Goal: Task Accomplishment & Management: Use online tool/utility

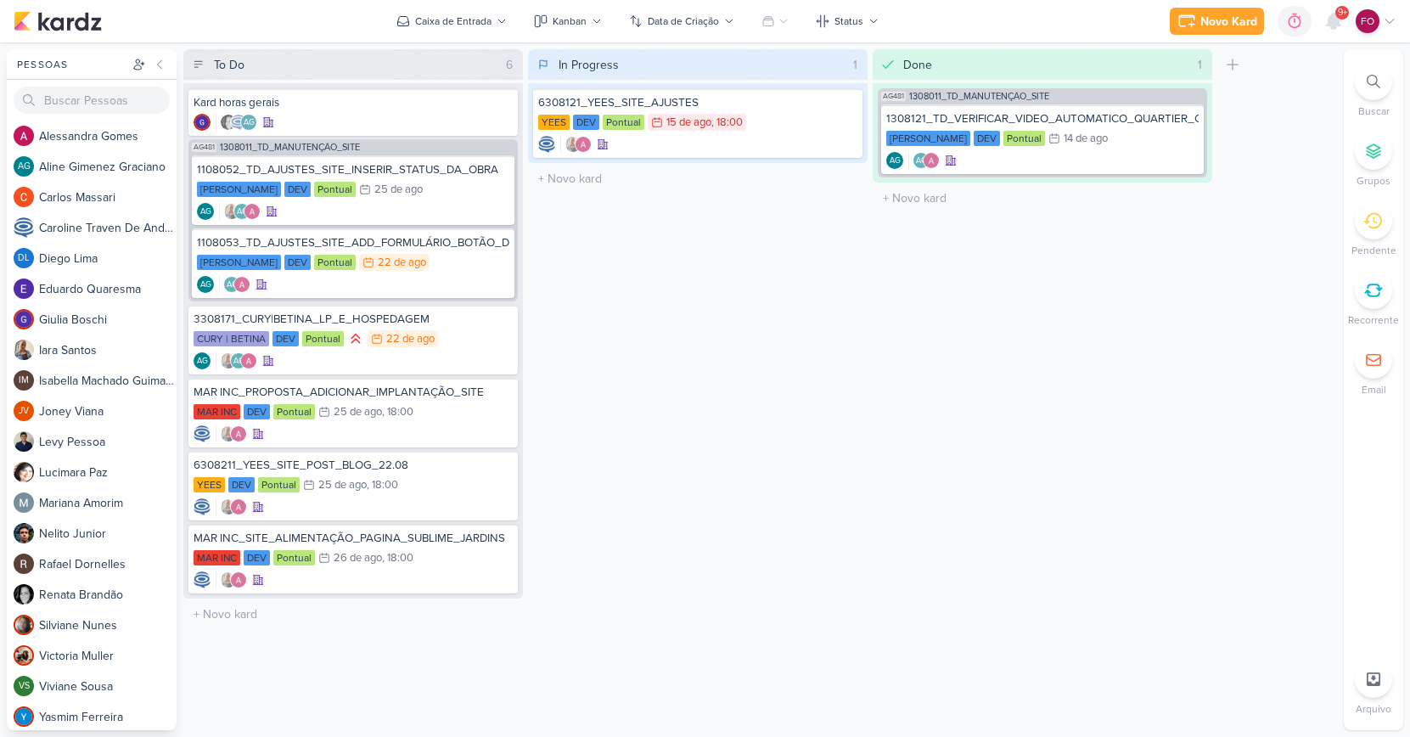
click at [788, 414] on div "In Progress 1 Mover Para Esquerda Mover Para Direita [GEOGRAPHIC_DATA] 6308121_…" at bounding box center [698, 389] width 340 height 681
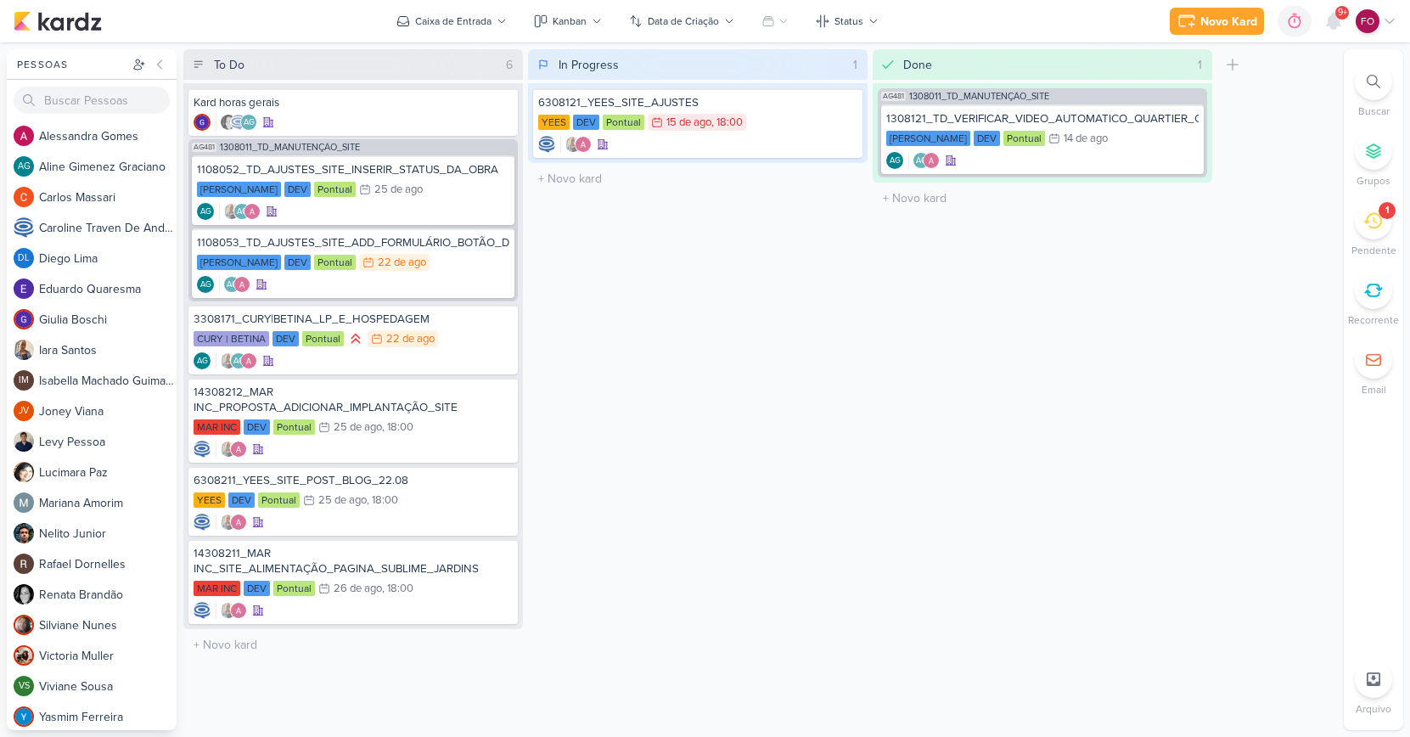
click at [745, 474] on div "In Progress 1 Mover Para Esquerda Mover Para Direita [GEOGRAPHIC_DATA] 6308121_…" at bounding box center [698, 389] width 340 height 681
click at [1379, 215] on icon at bounding box center [1373, 221] width 19 height 16
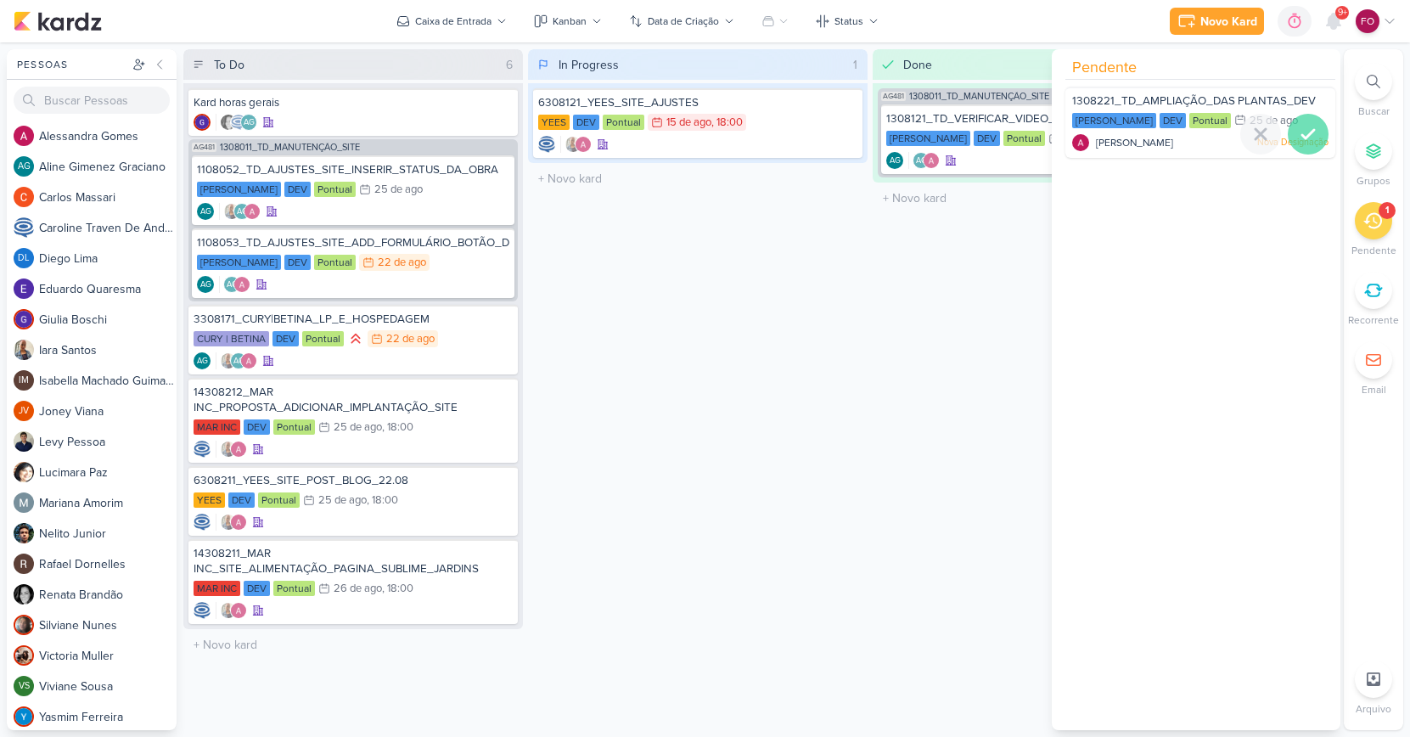
click at [1299, 130] on icon at bounding box center [1308, 134] width 20 height 20
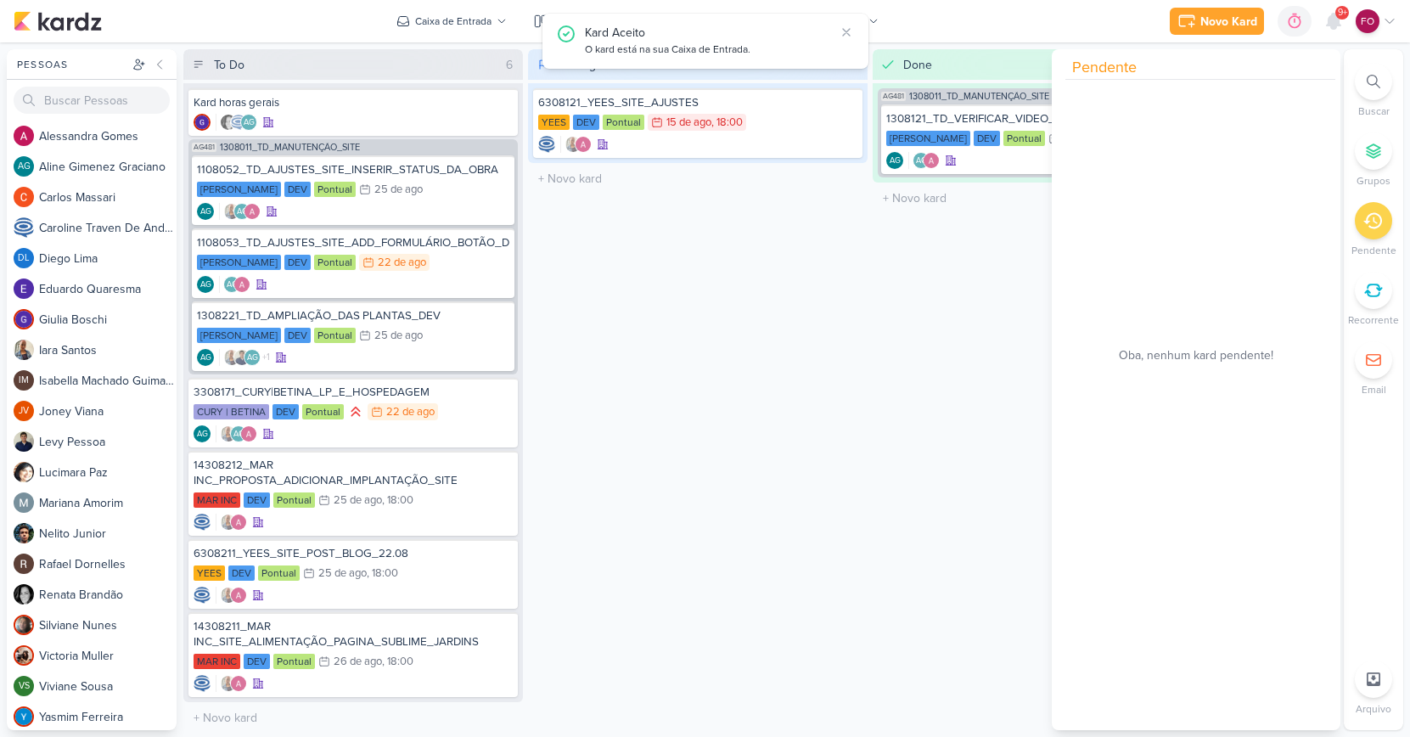
click at [950, 374] on div "Done 1 Mover Para Esquerda Mover Para Direita [GEOGRAPHIC_DATA] AG481 1308011_T…" at bounding box center [1043, 389] width 340 height 681
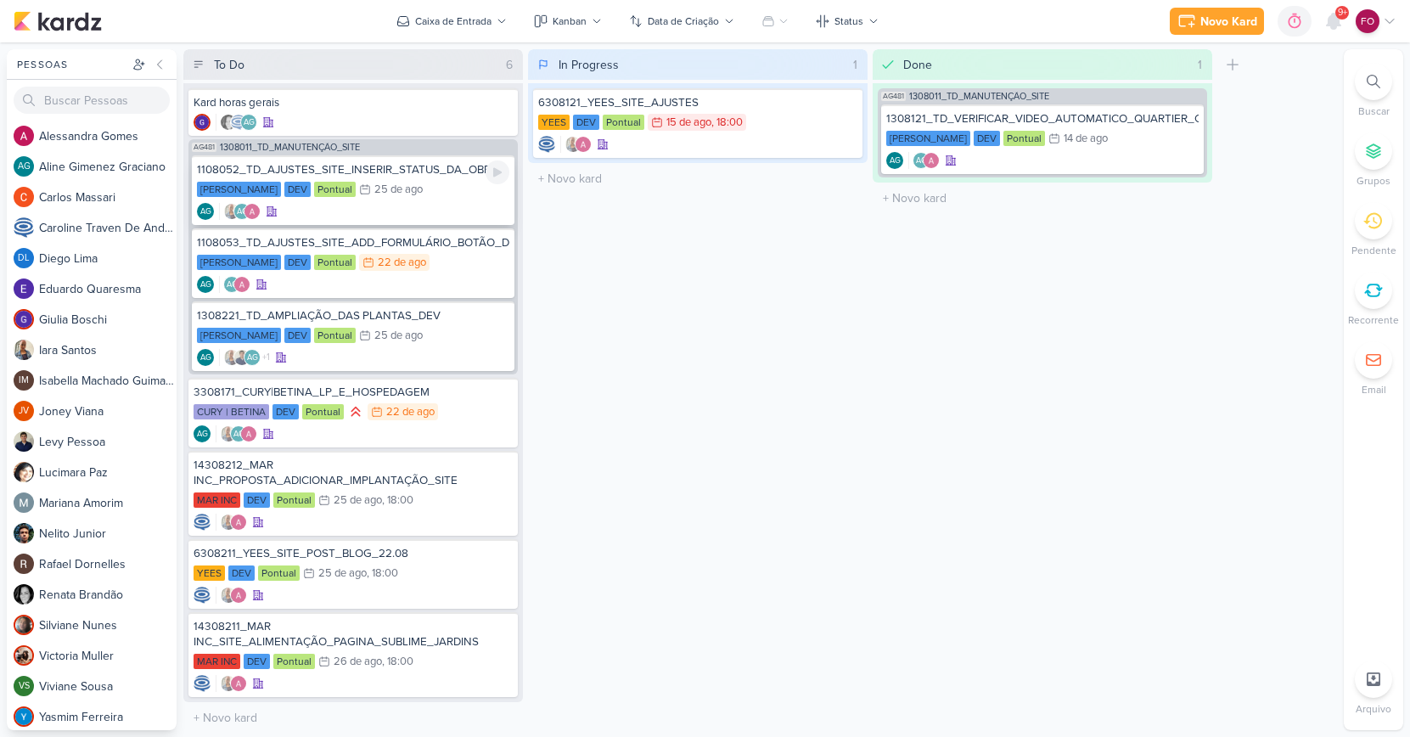
click at [436, 190] on div "[PERSON_NAME] DEV Pontual 25/8 [DATE]" at bounding box center [353, 190] width 312 height 19
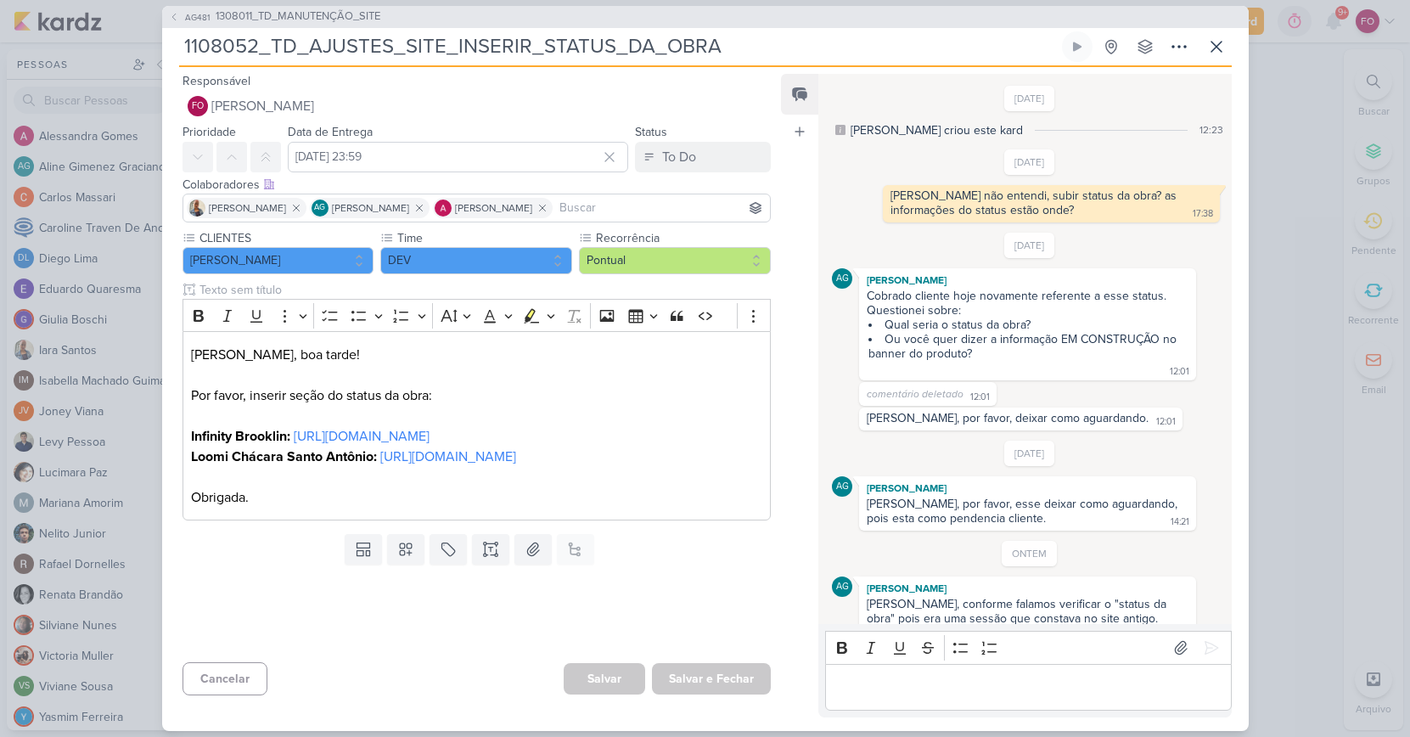
scroll to position [27, 0]
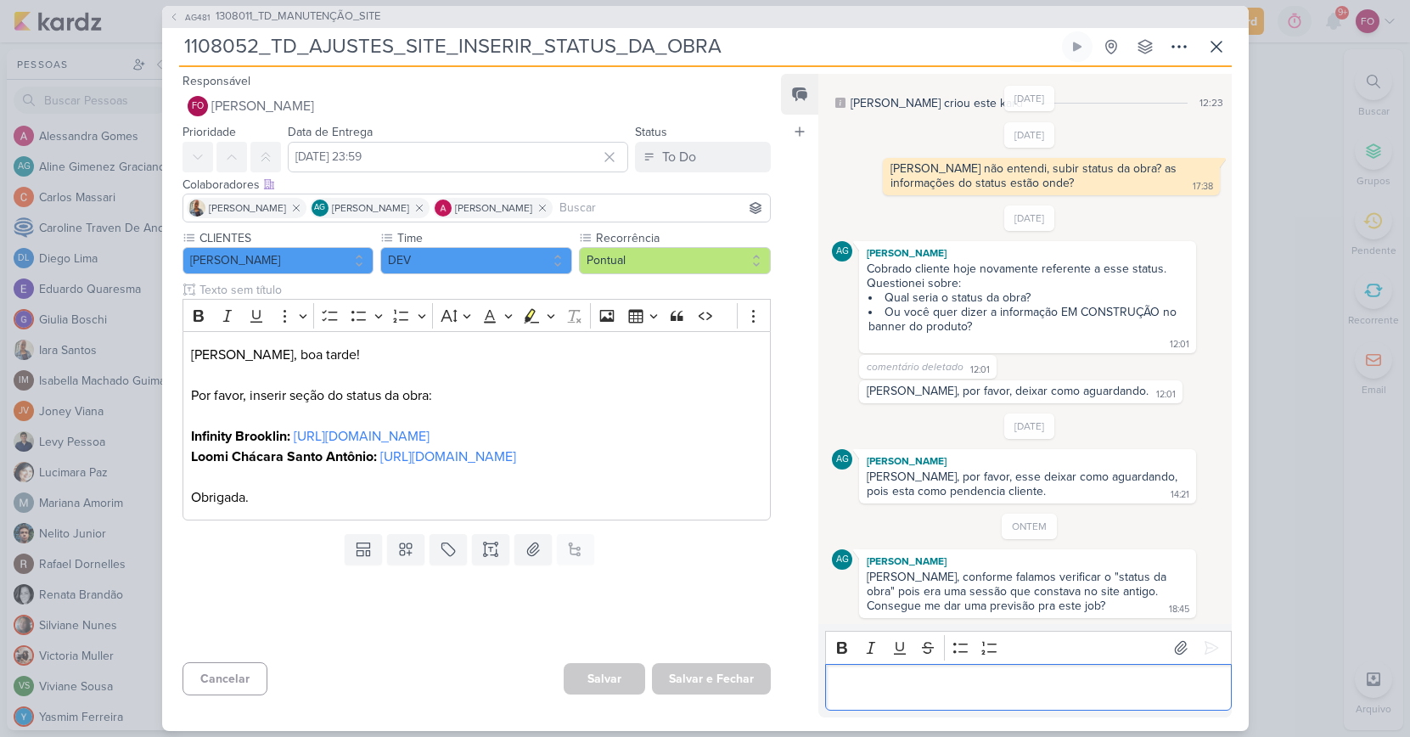
click at [857, 683] on p "Editor editing area: main" at bounding box center [1029, 687] width 388 height 20
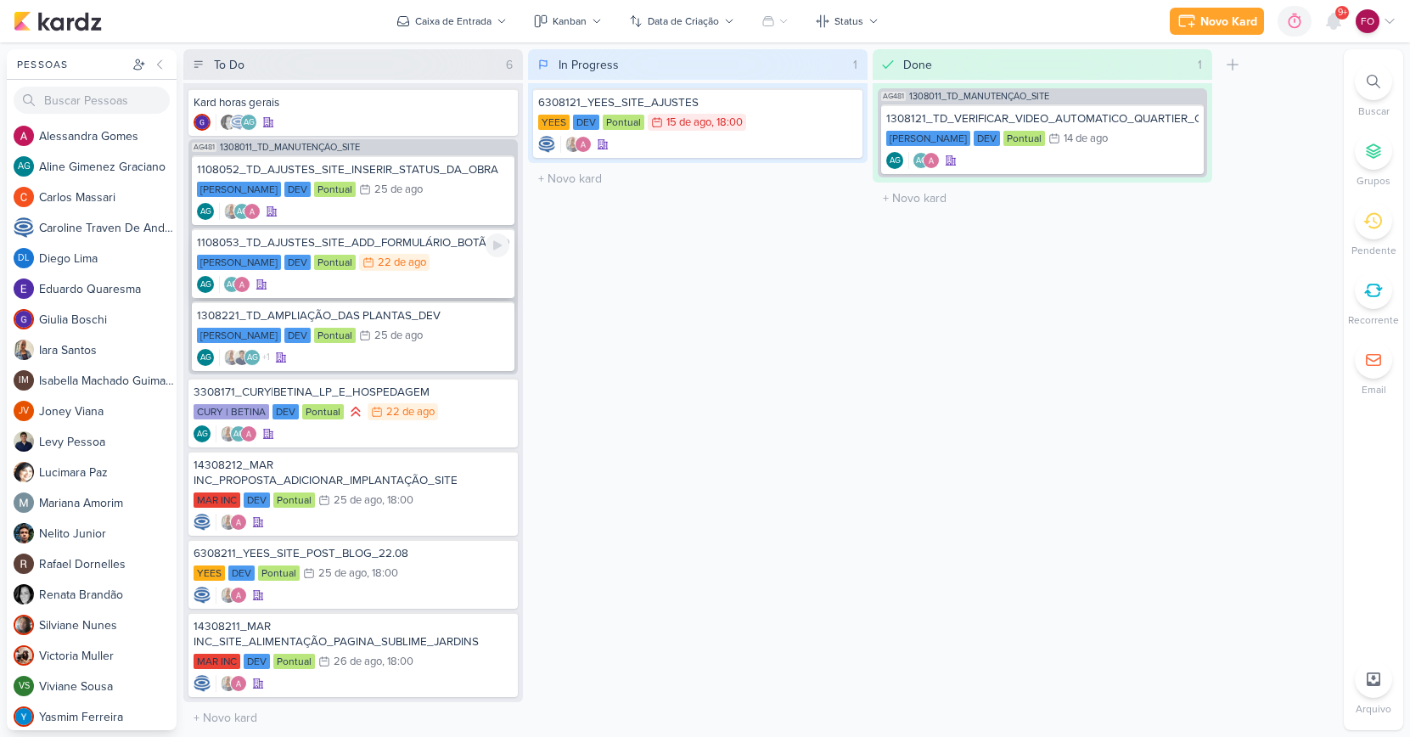
click at [464, 262] on div "[PERSON_NAME] DEV Pontual 22/8 [DATE]" at bounding box center [353, 263] width 312 height 19
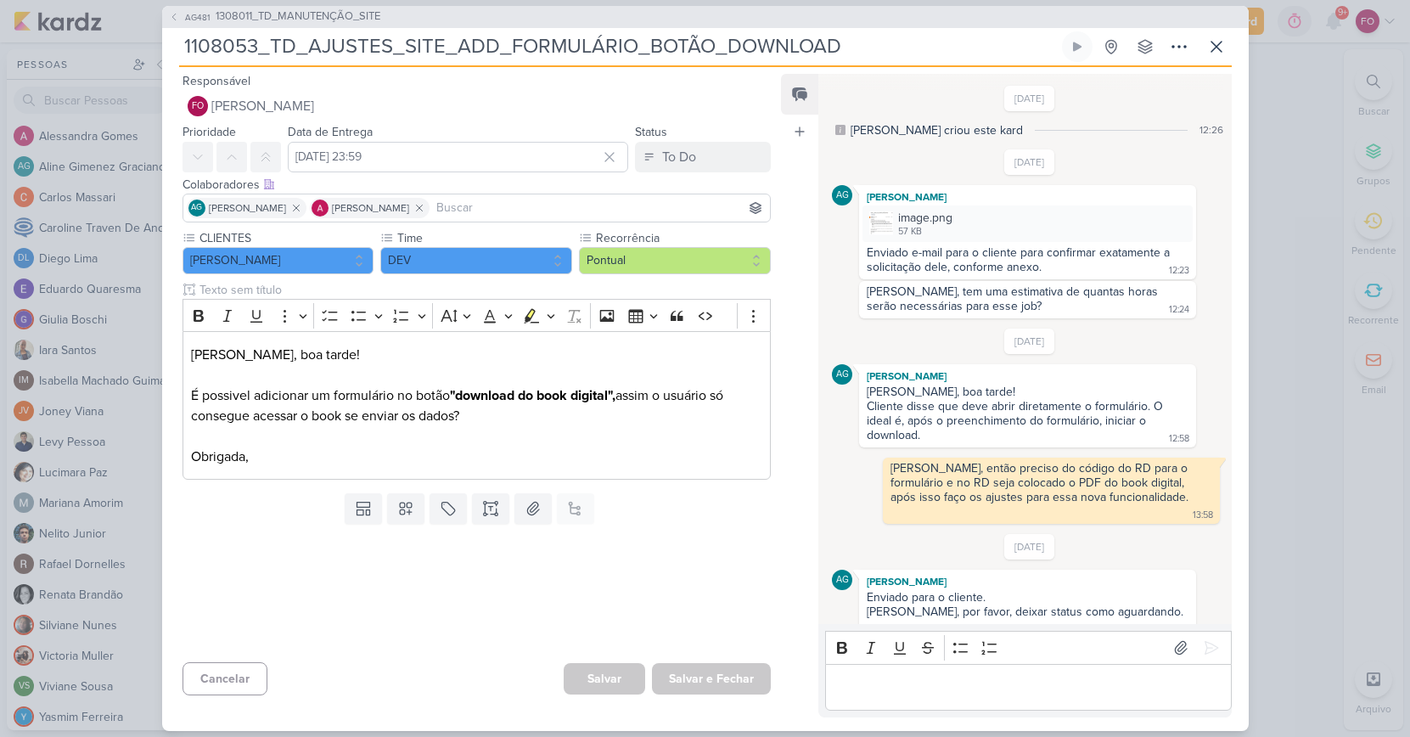
scroll to position [307, 0]
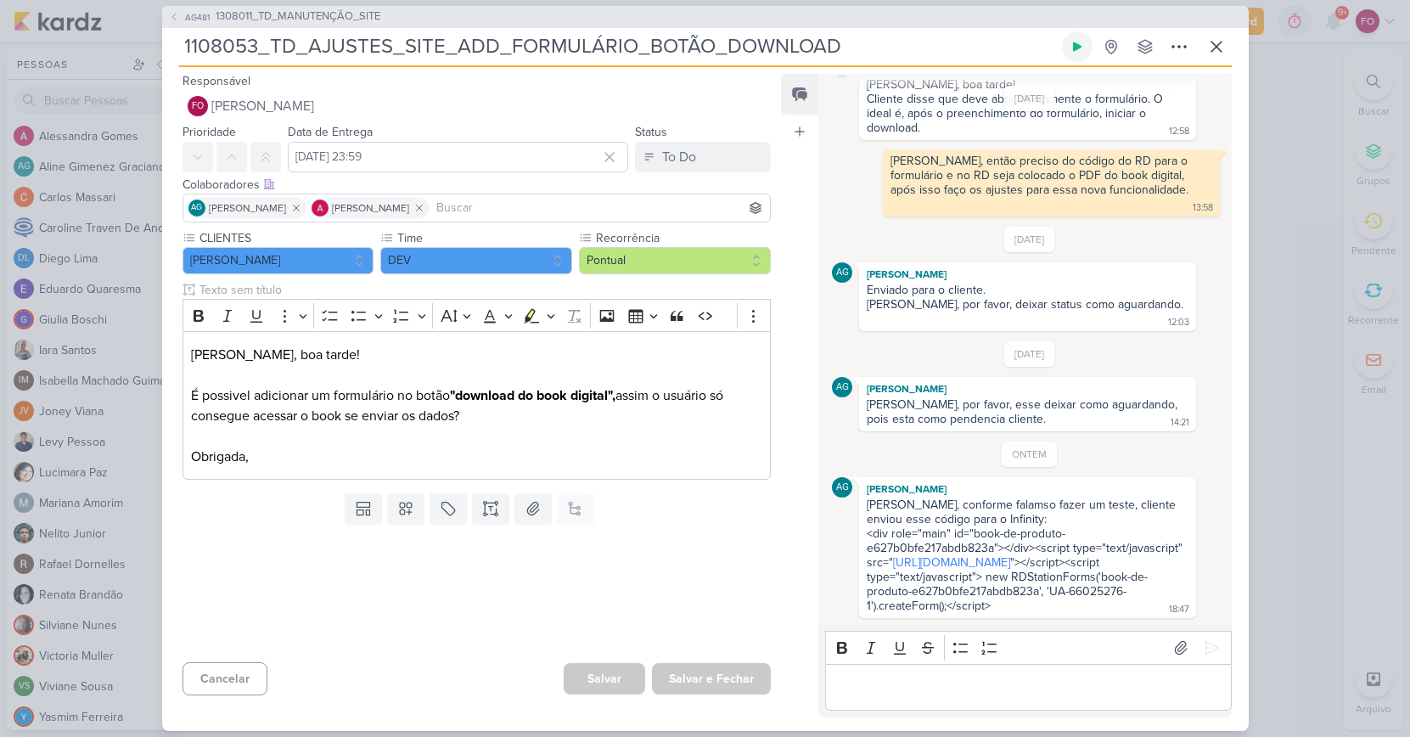
click at [1081, 47] on icon at bounding box center [1078, 47] width 14 height 14
click at [1079, 44] on icon at bounding box center [1077, 46] width 8 height 8
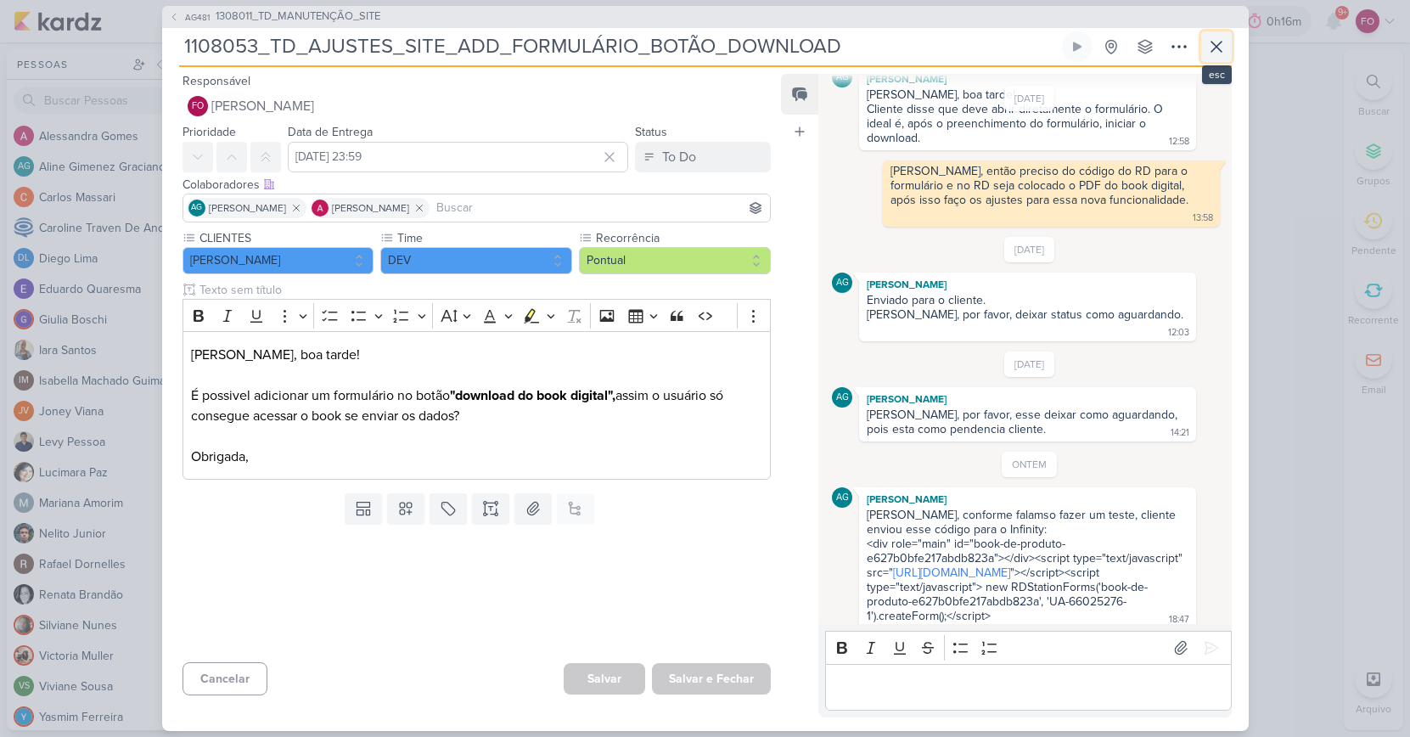
click at [1216, 46] on icon at bounding box center [1217, 47] width 10 height 10
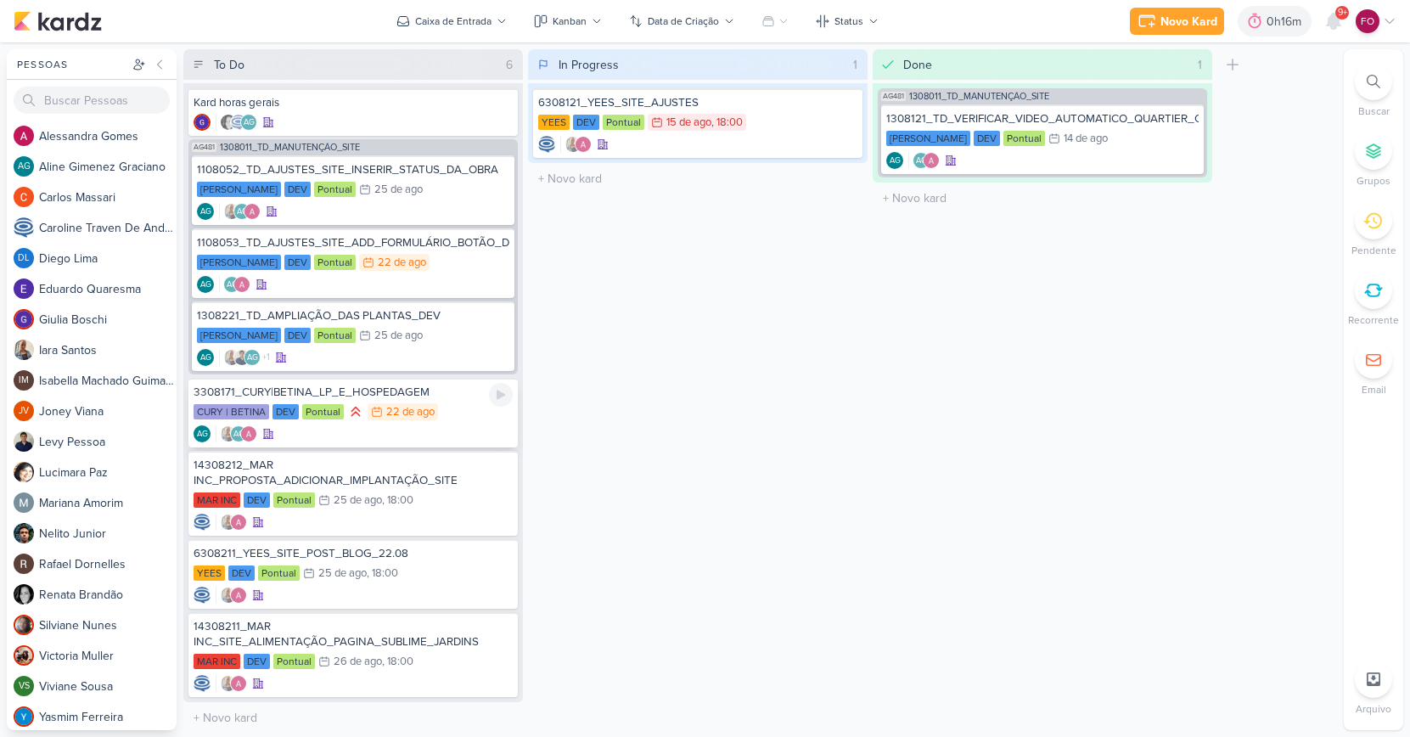
click at [461, 418] on div "CURY | BETINA DEV Pontual 22/8 [DATE]" at bounding box center [353, 412] width 319 height 19
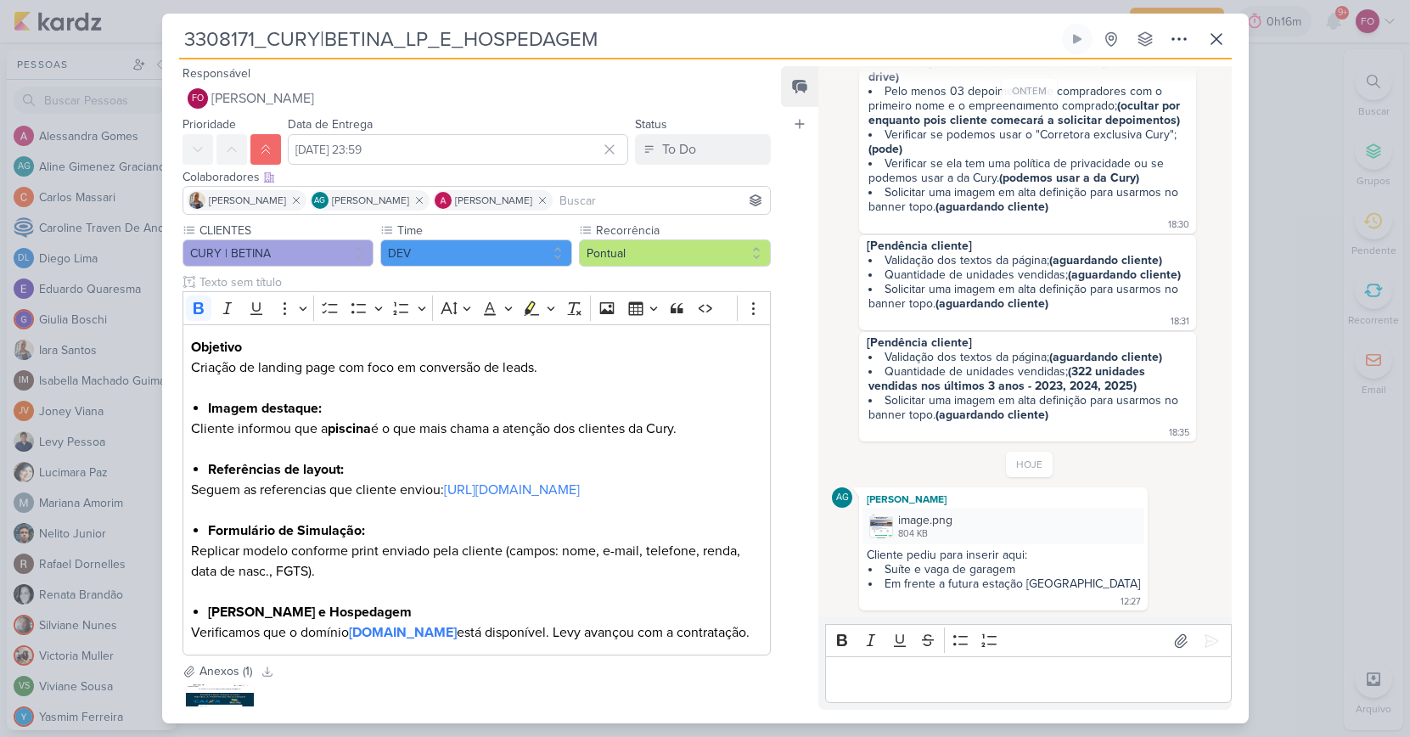
scroll to position [1105, 0]
click at [959, 519] on div "image.png 804 KB" at bounding box center [1004, 526] width 282 height 37
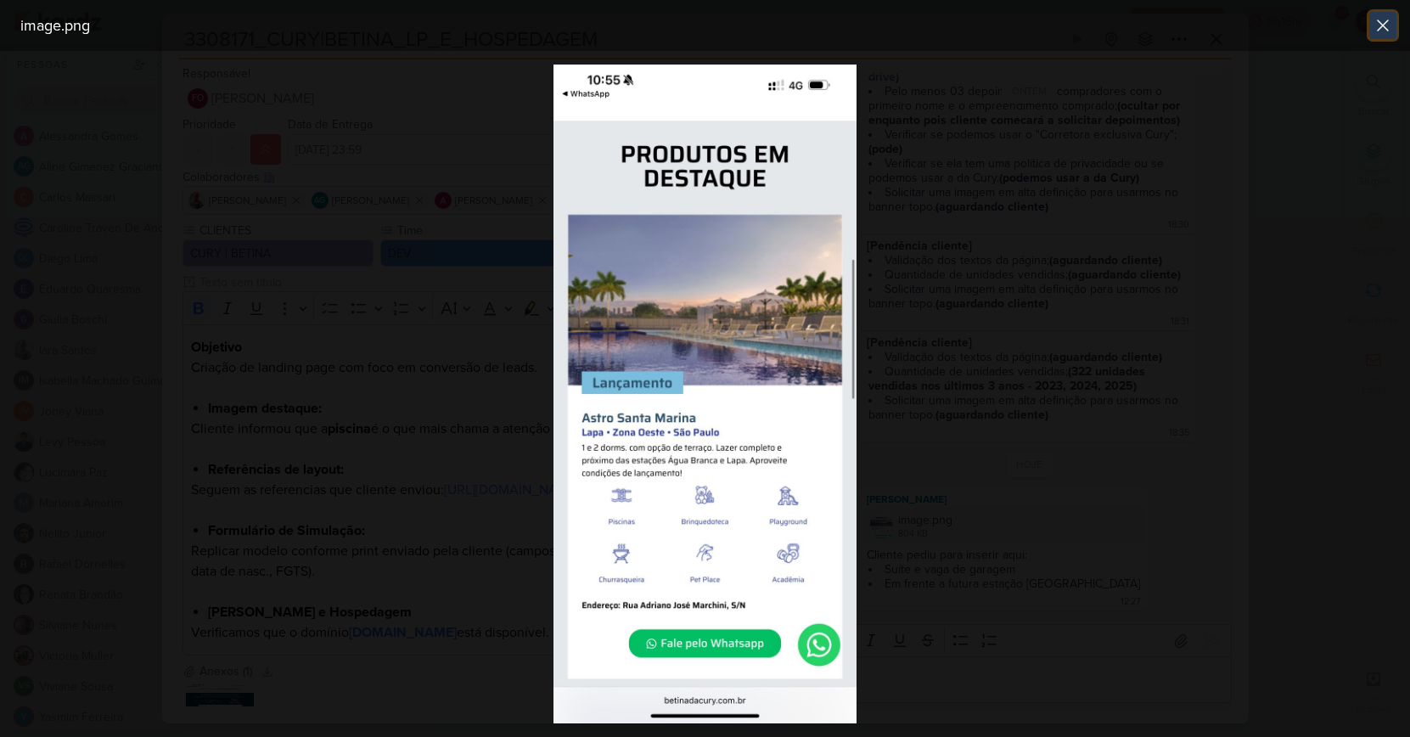
click at [1380, 25] on icon at bounding box center [1383, 25] width 20 height 20
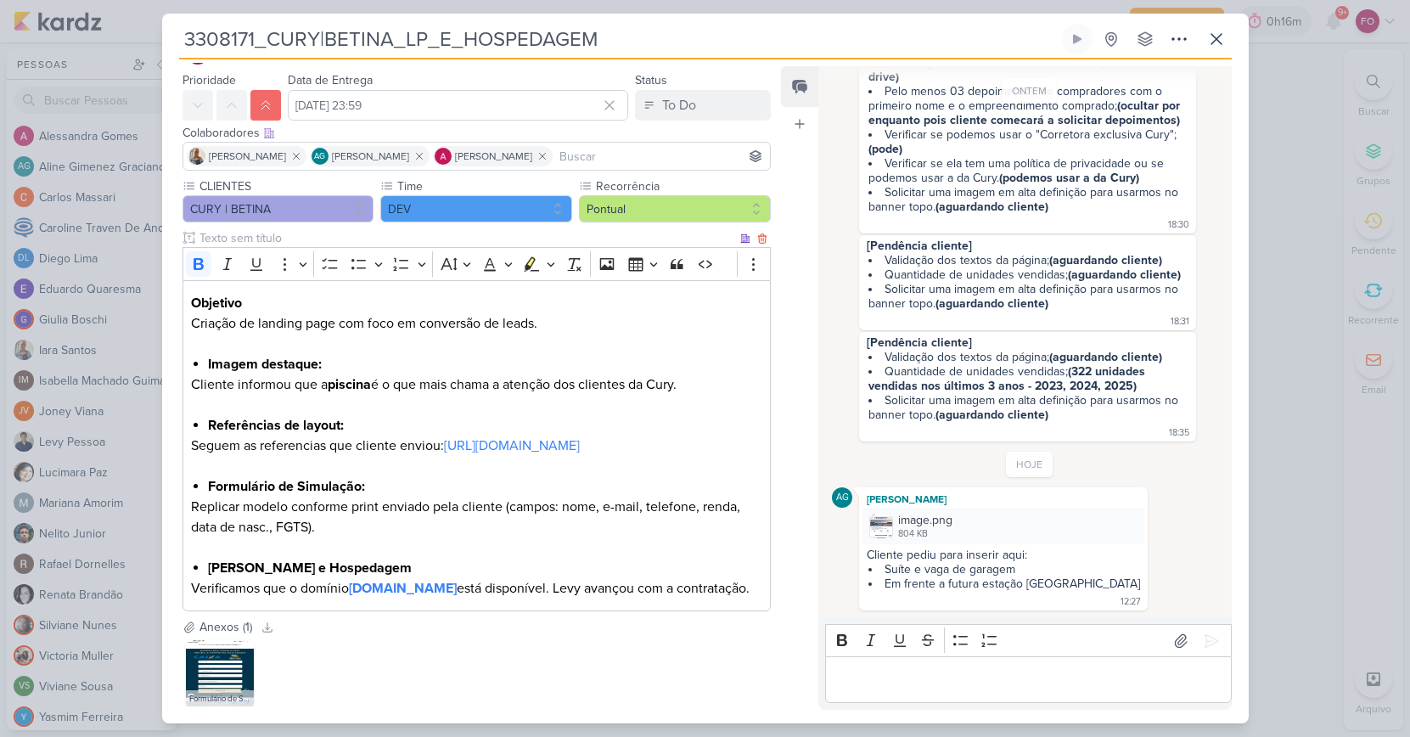
scroll to position [183, 0]
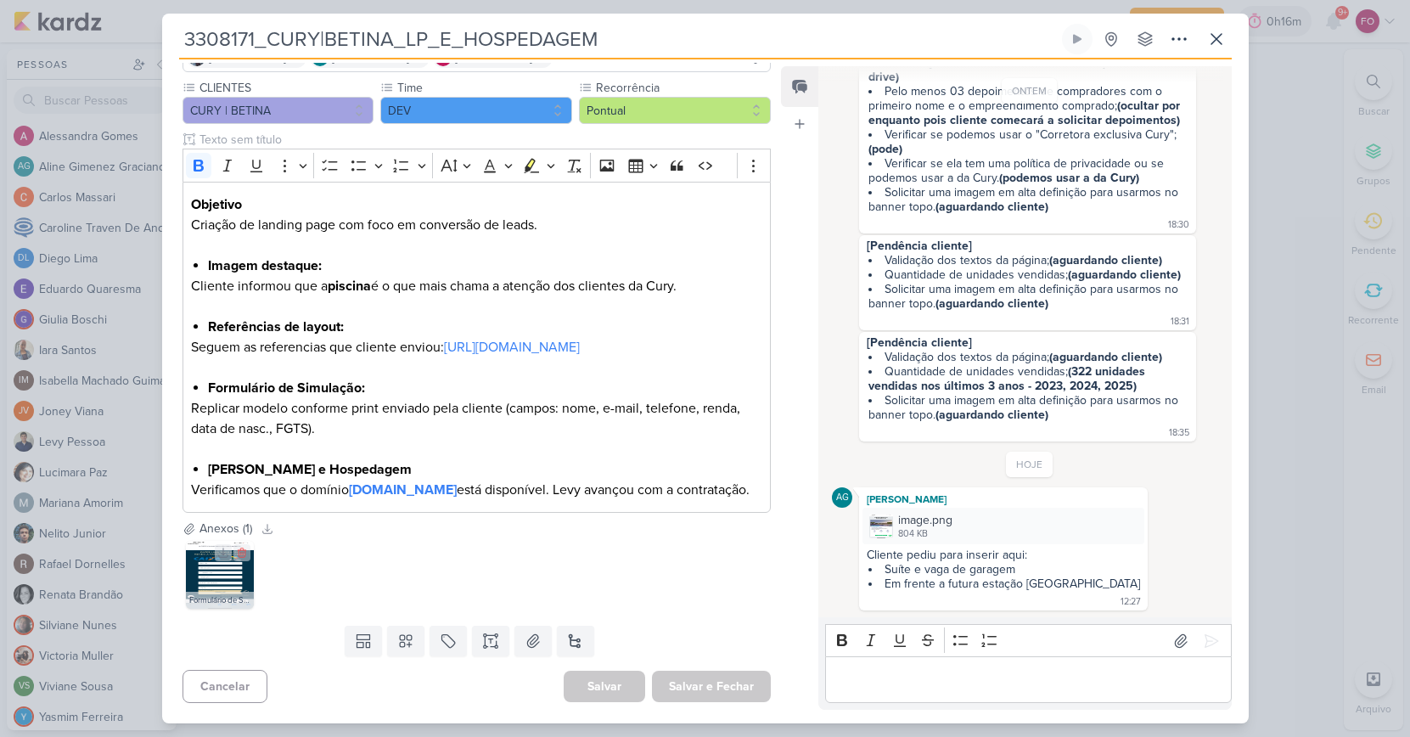
click at [212, 571] on img at bounding box center [220, 575] width 68 height 68
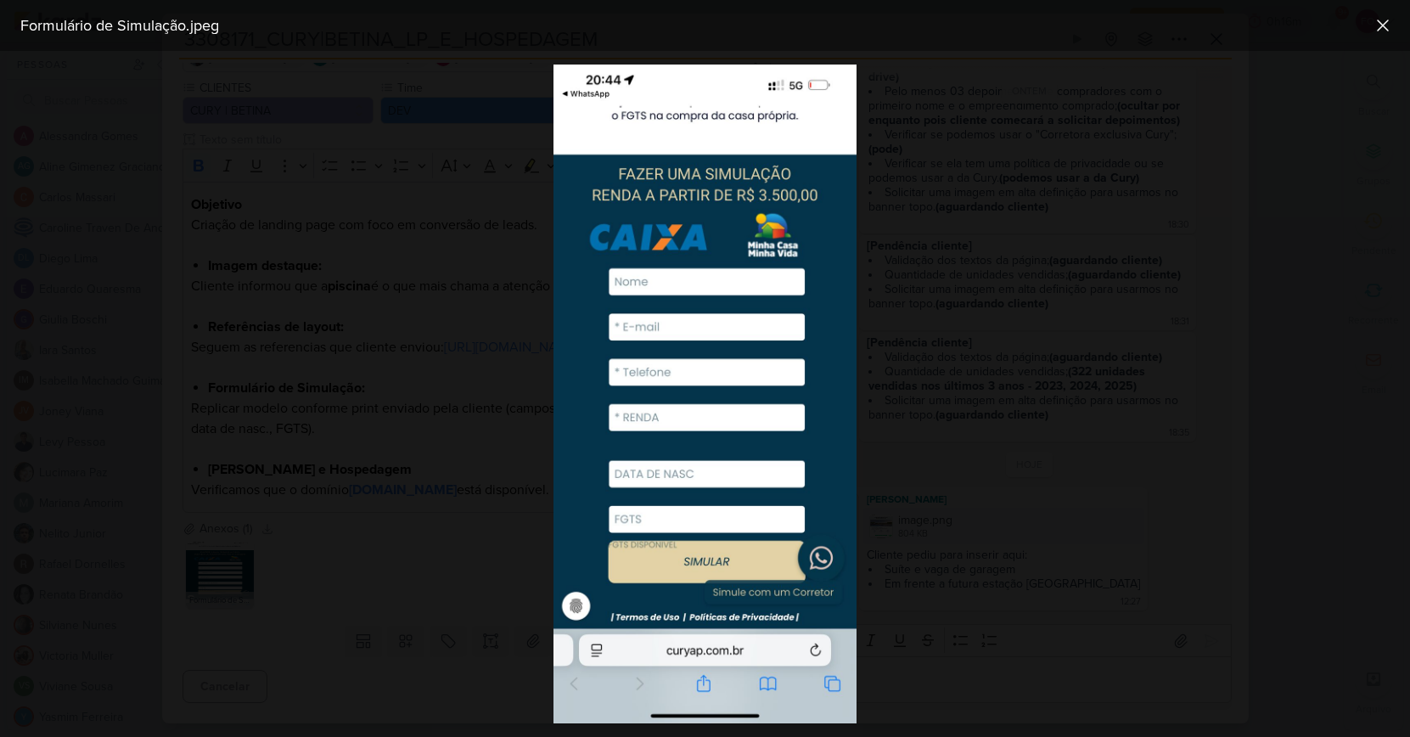
click at [1010, 281] on div at bounding box center [705, 394] width 1410 height 686
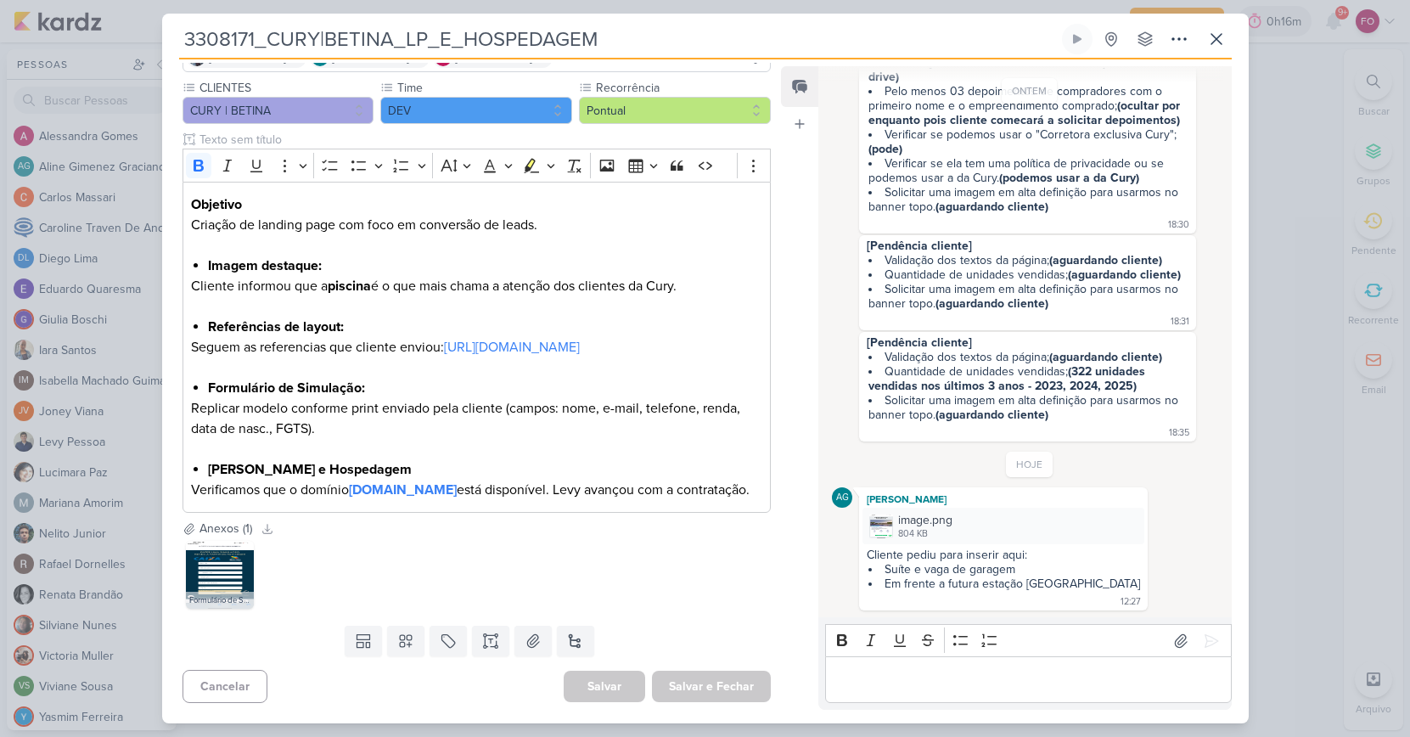
scroll to position [970, 0]
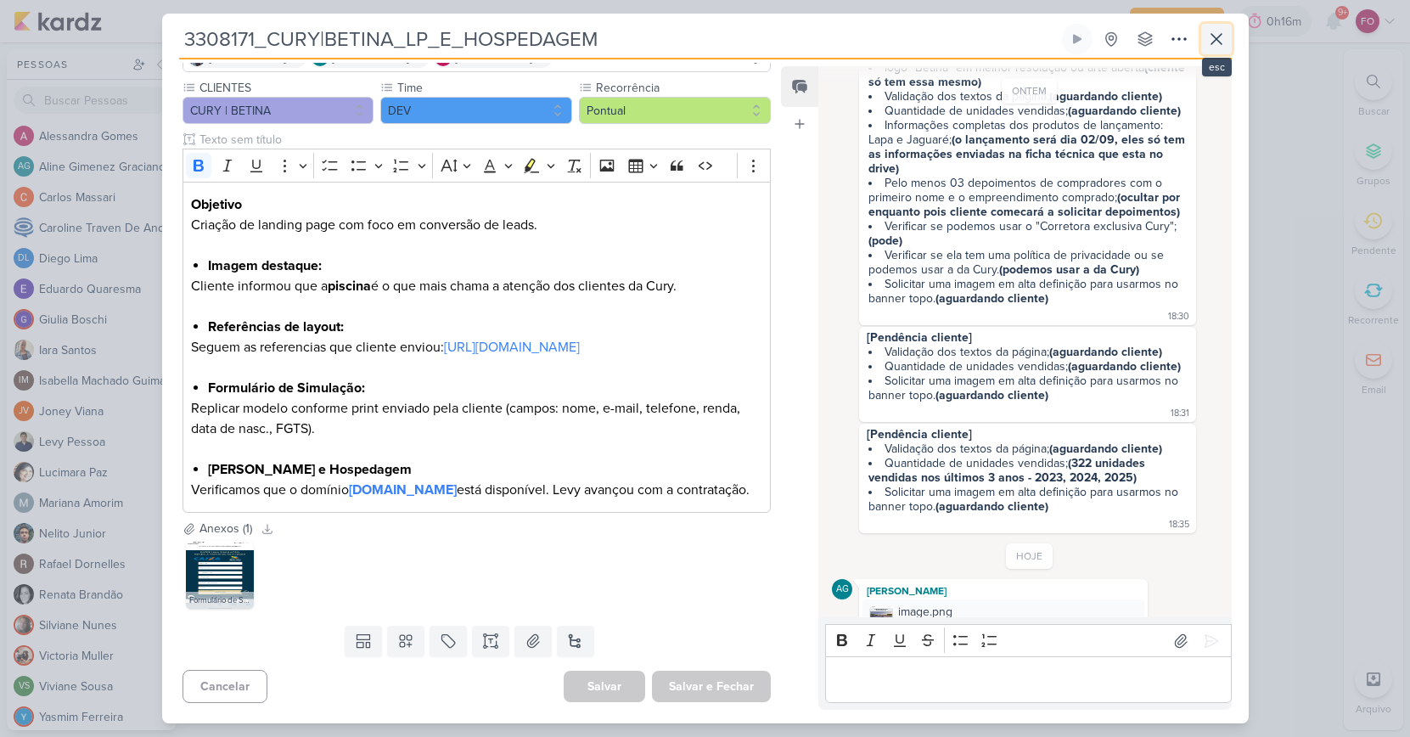
click at [1215, 37] on icon at bounding box center [1217, 39] width 10 height 10
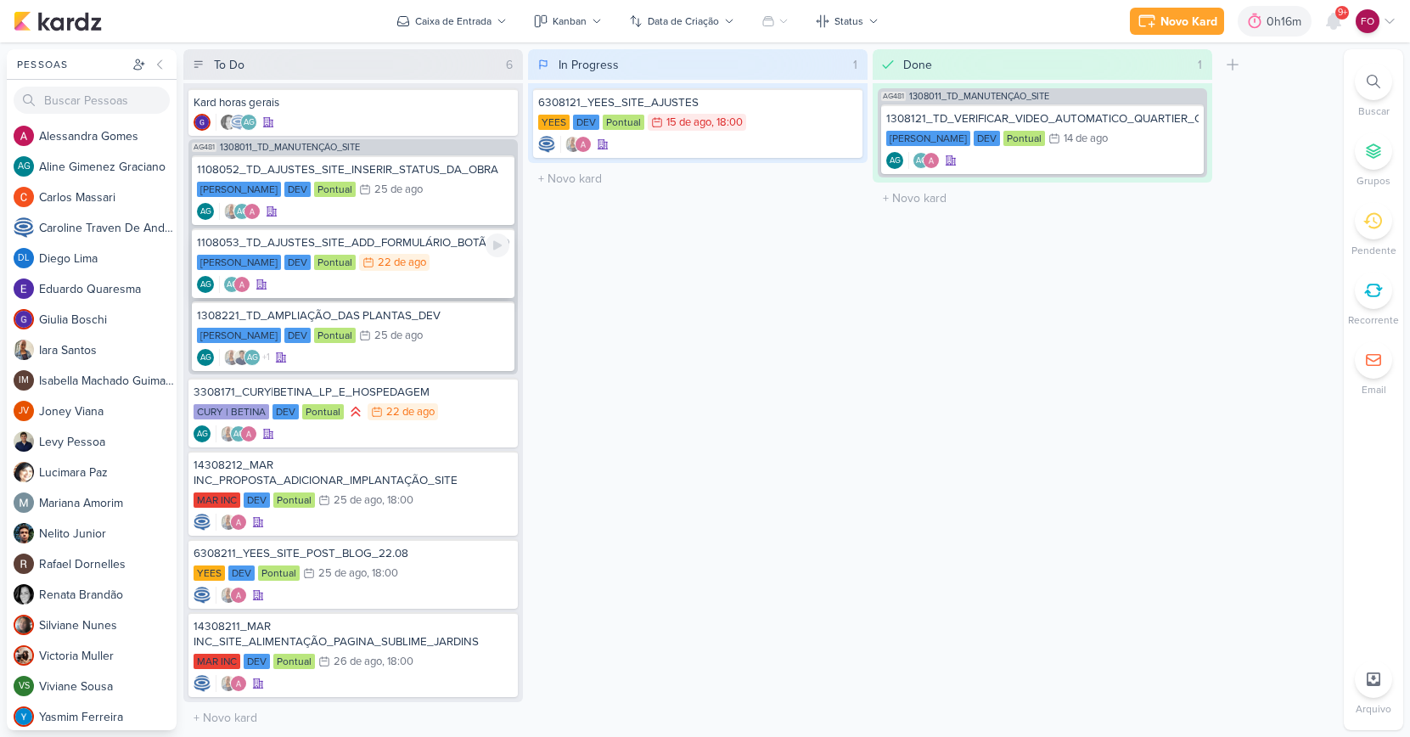
click at [462, 262] on div "[PERSON_NAME] DEV Pontual 22/8 [DATE]" at bounding box center [353, 263] width 312 height 19
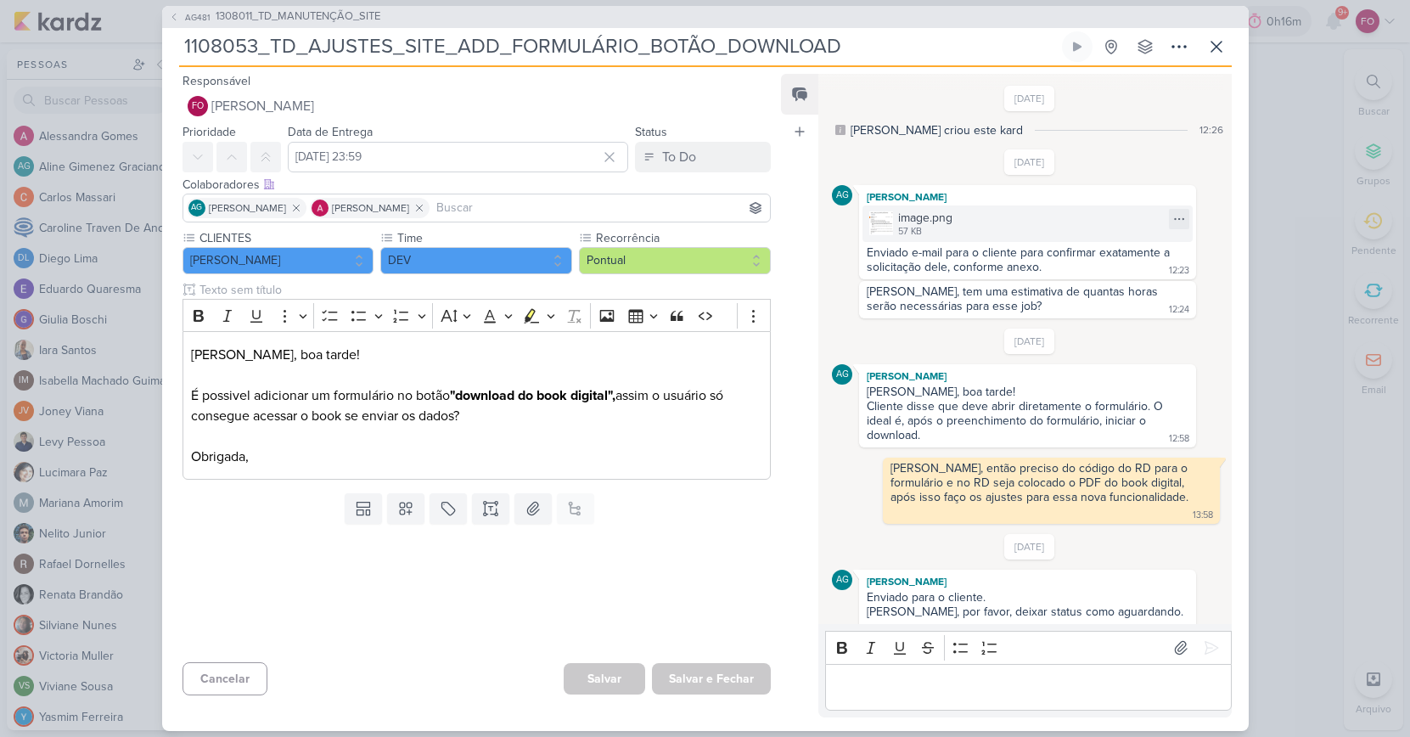
scroll to position [307, 0]
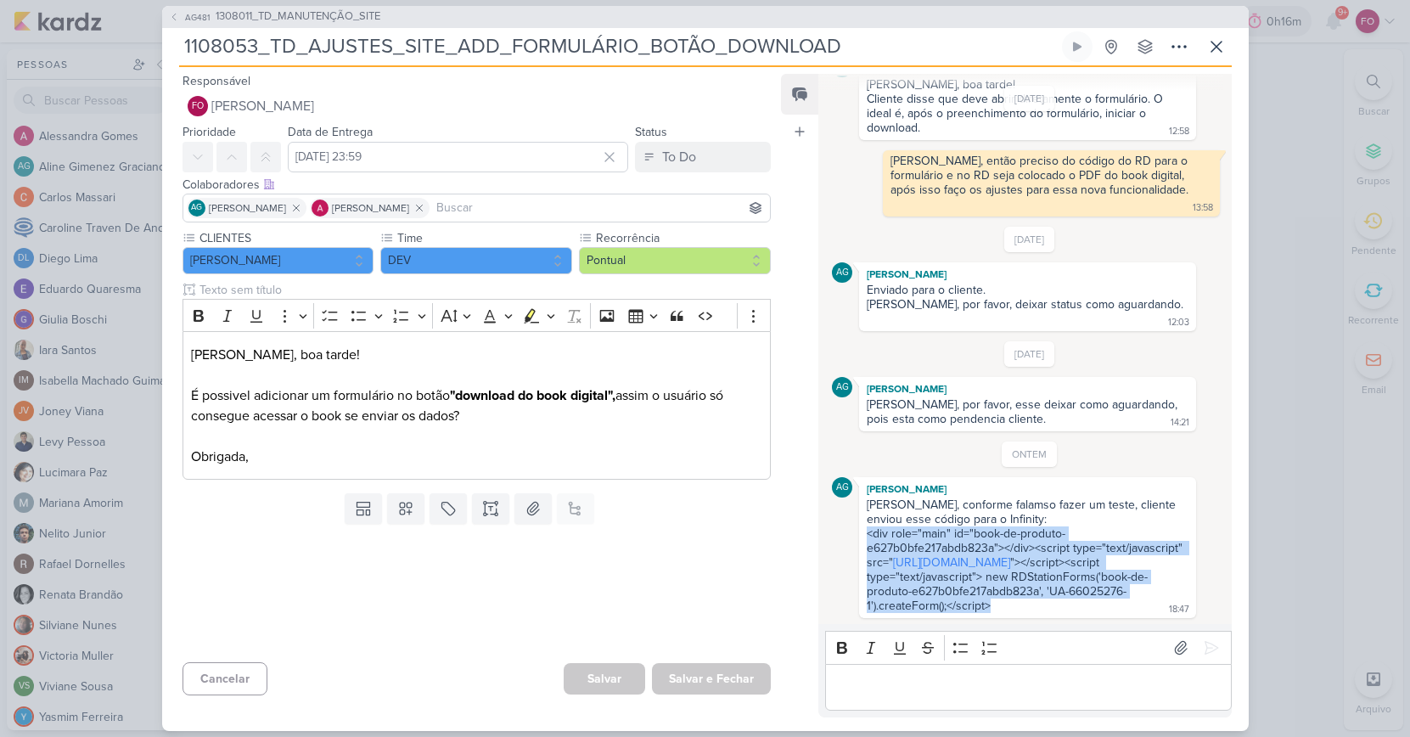
drag, startPoint x: 868, startPoint y: 508, endPoint x: 988, endPoint y: 600, distance: 152.0
click at [988, 600] on div "<div role="main" id="book-de-produto-e627b0bfe217abdb823a"></div><script type="…" at bounding box center [1026, 569] width 319 height 87
copy div "<div role="main" id="book-de-produto-e627b0bfe217abdb823a"></div><script type="…"
click at [1218, 52] on icon at bounding box center [1217, 47] width 20 height 20
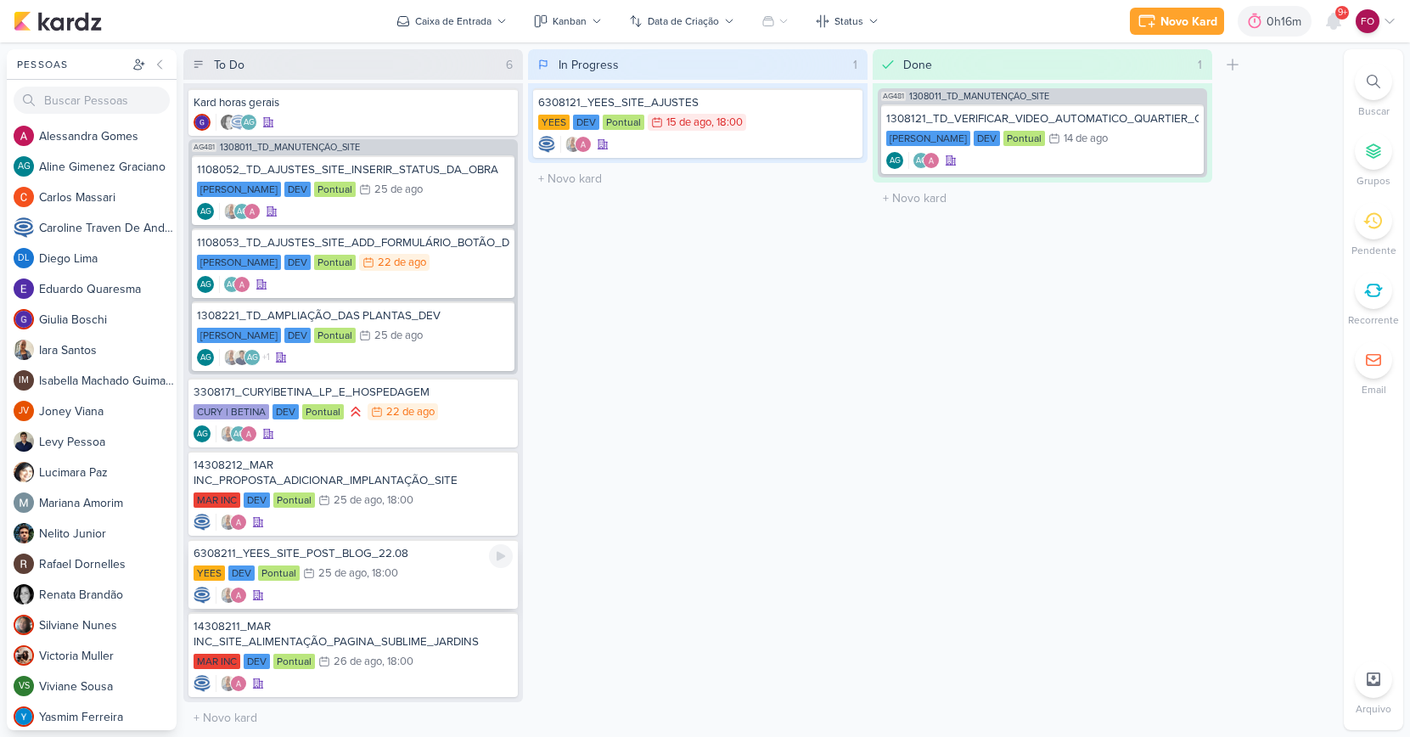
scroll to position [3, 0]
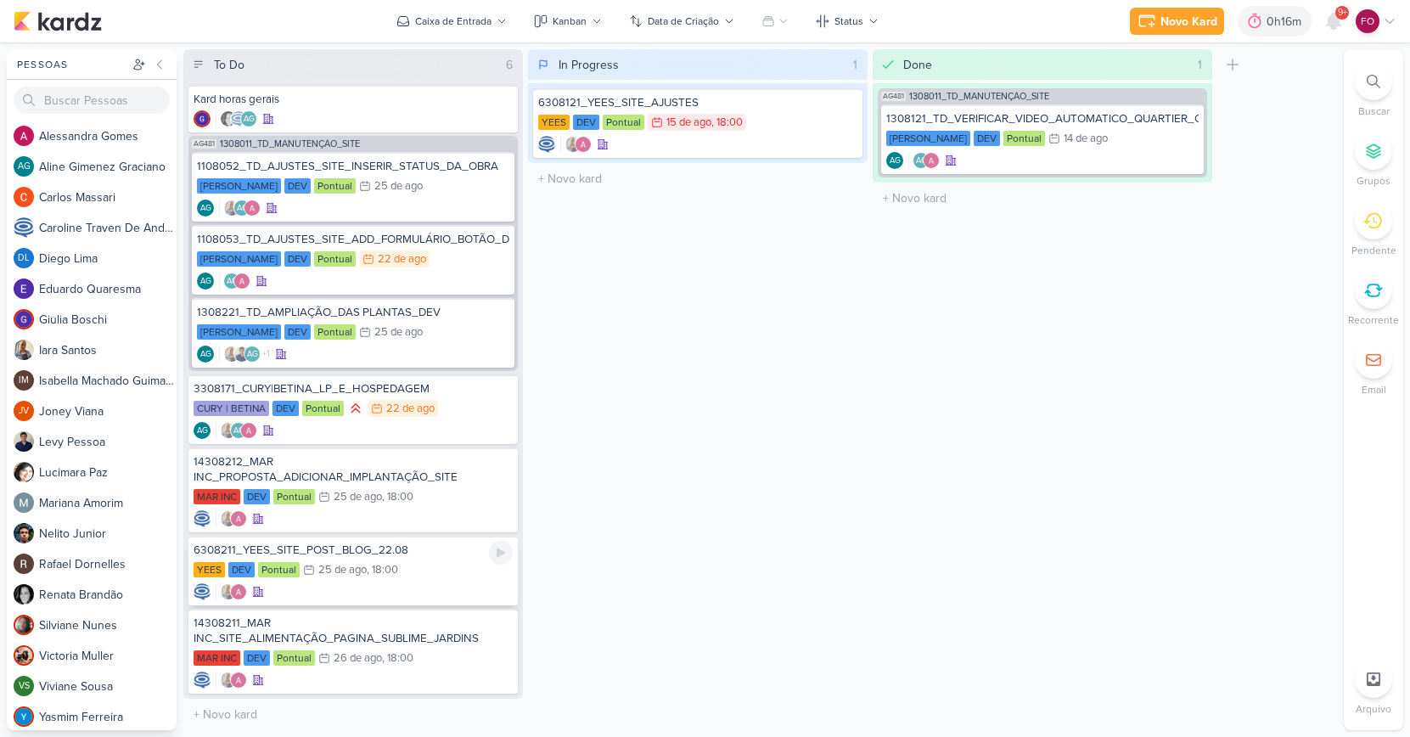
click at [425, 563] on div "YEES DEV Pontual 25/8 [DATE] 18:00" at bounding box center [353, 570] width 319 height 19
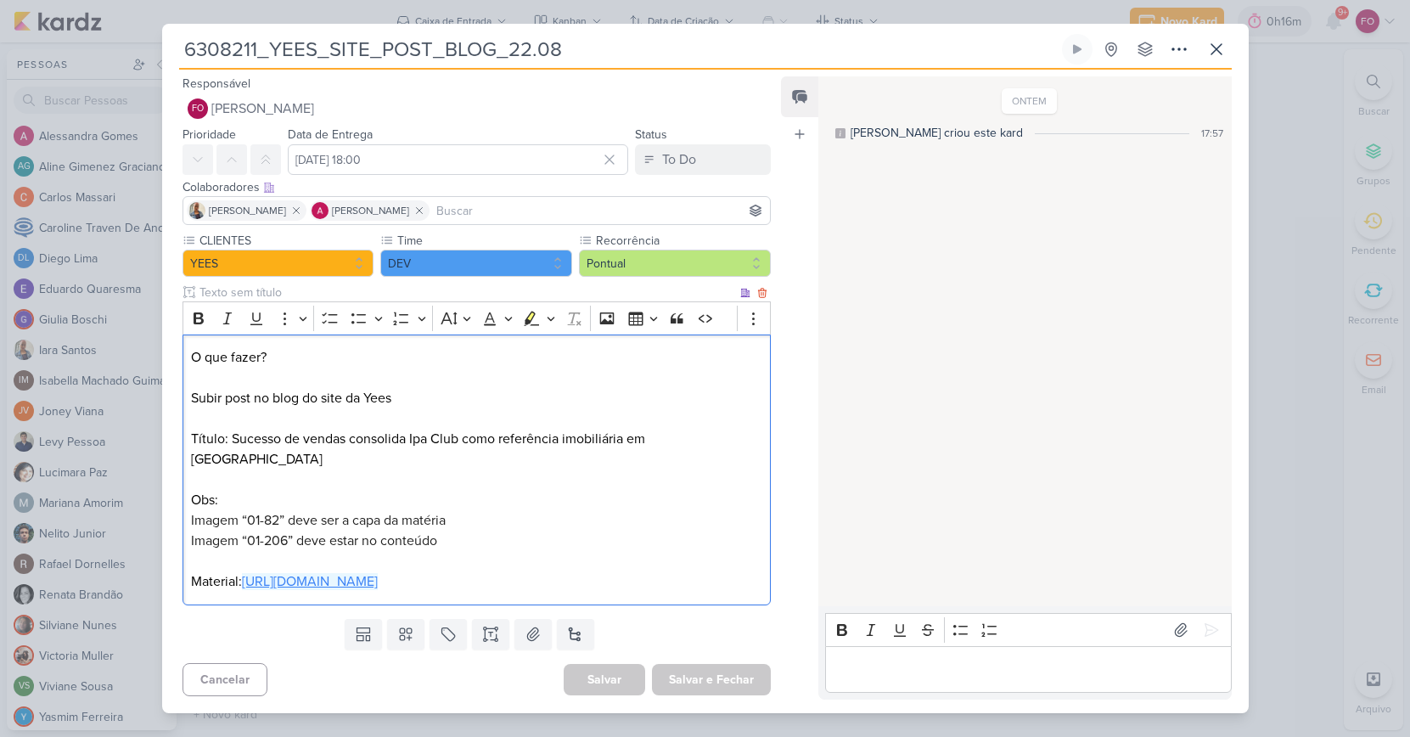
click at [378, 573] on link "[URL][DOMAIN_NAME]" at bounding box center [310, 581] width 136 height 17
click at [537, 549] on p "O que fazer? Subir post no blog do site da Yees Título: Sucesso de vendas conso…" at bounding box center [476, 469] width 571 height 245
click at [1077, 54] on icon at bounding box center [1077, 49] width 8 height 9
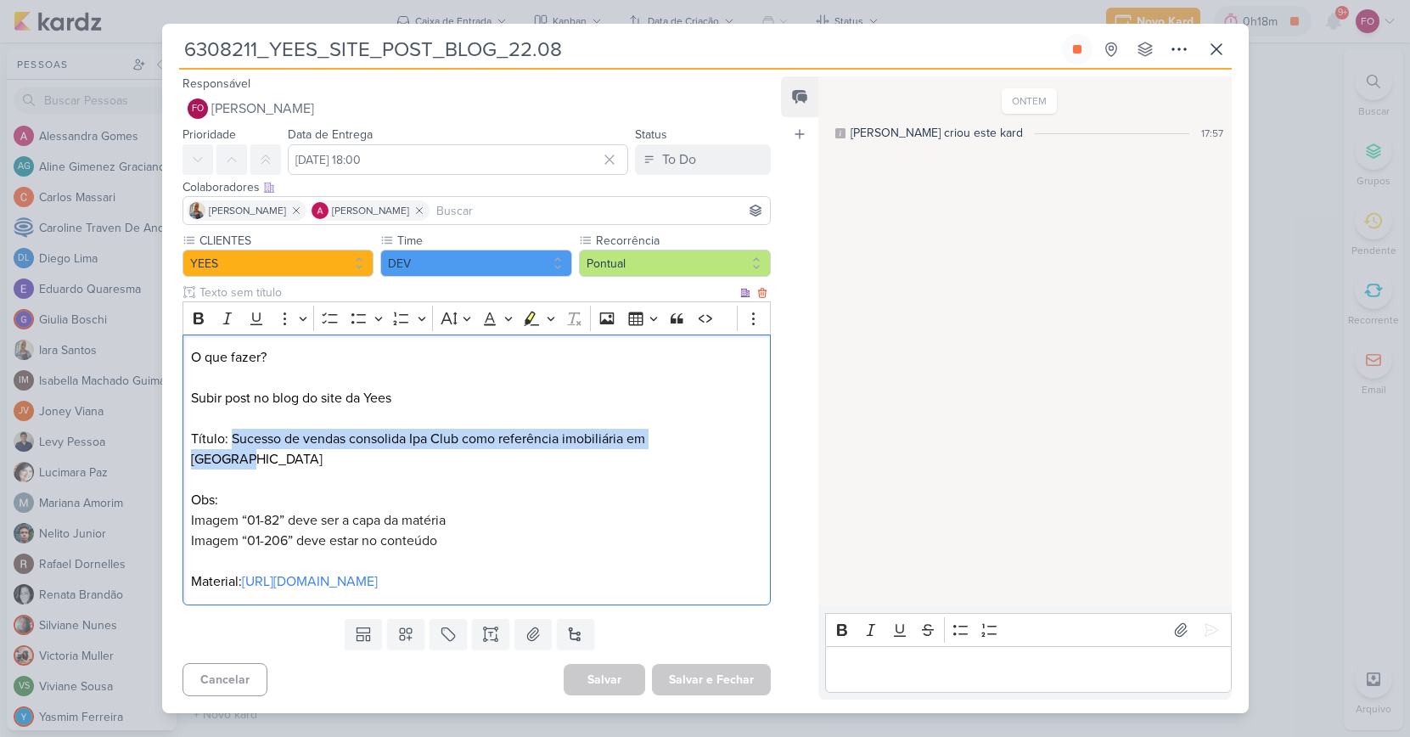
drag, startPoint x: 232, startPoint y: 449, endPoint x: 706, endPoint y: 449, distance: 473.8
click at [706, 449] on p "O que fazer? Subir post no blog do site da Yees Título: Sucesso de vendas conso…" at bounding box center [476, 469] width 571 height 245
copy p "Sucesso de vendas consolida Ipa Club como referência imobiliária em [GEOGRAPHIC…"
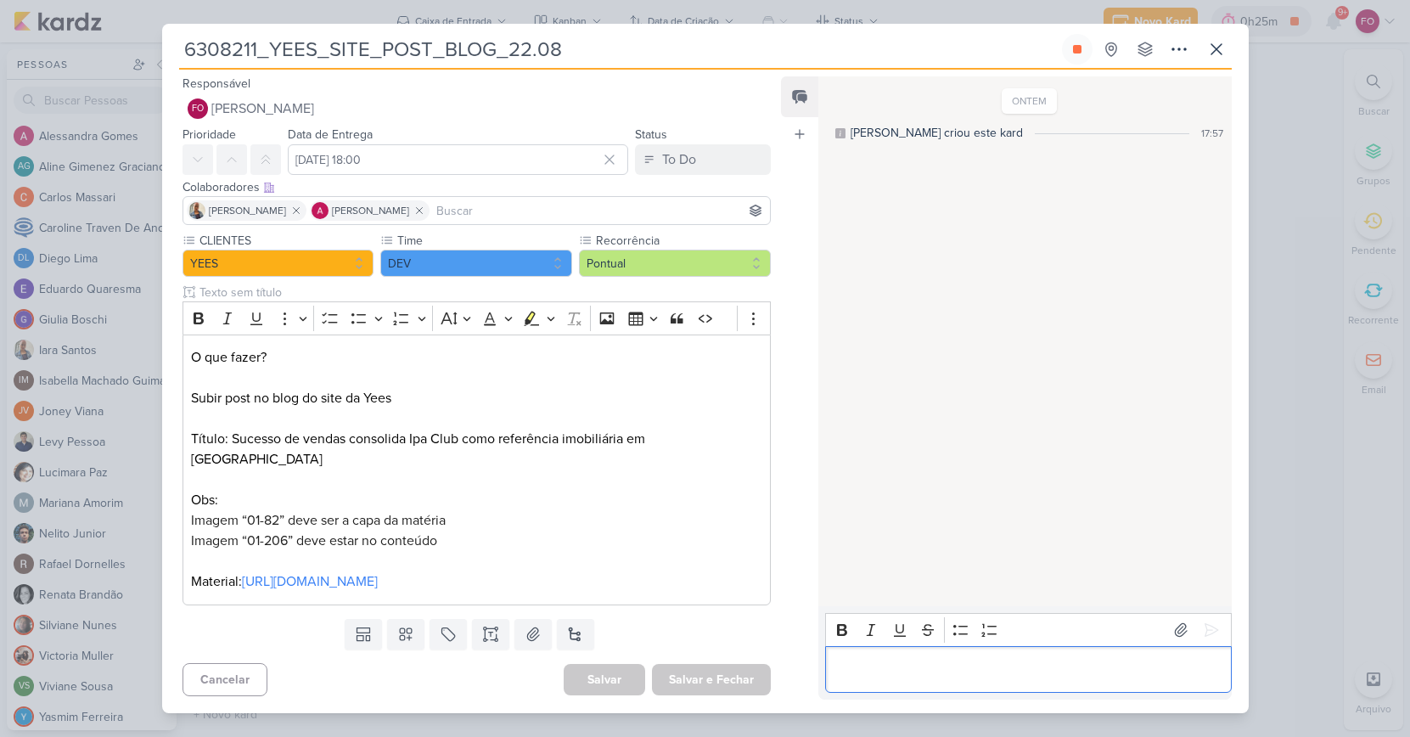
click at [908, 659] on p "Editor editing area: main" at bounding box center [1029, 669] width 388 height 20
click at [1203, 622] on icon at bounding box center [1211, 630] width 17 height 17
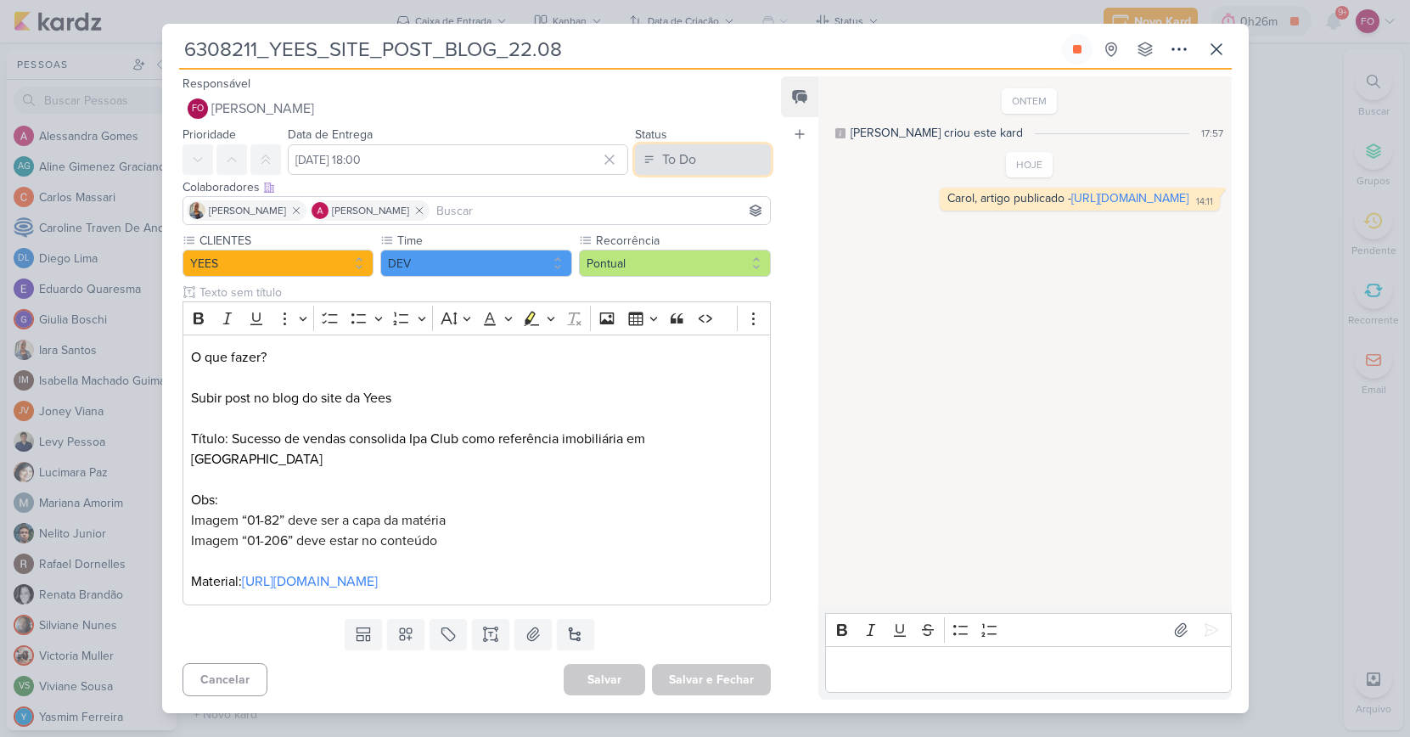
click at [702, 175] on button "To Do" at bounding box center [703, 159] width 136 height 31
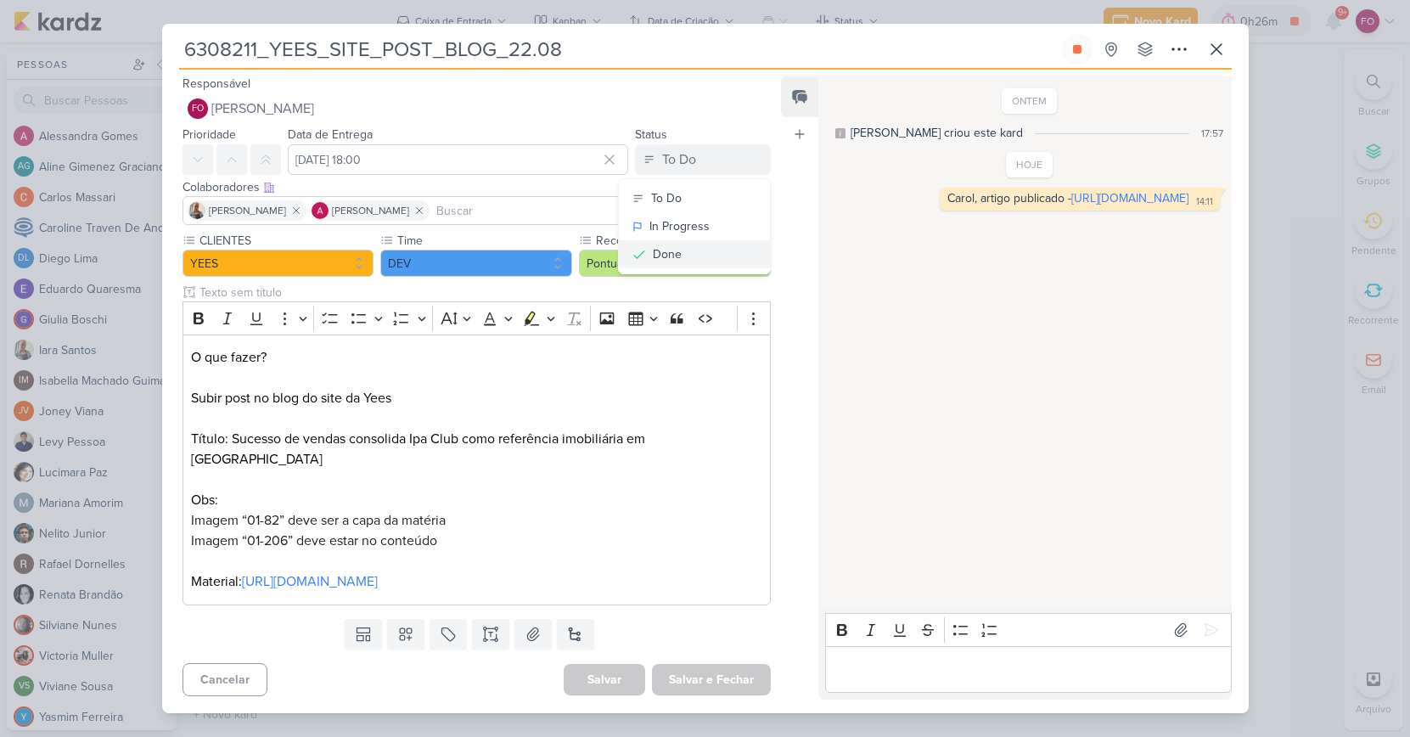
click at [684, 258] on button "Done" at bounding box center [694, 254] width 151 height 28
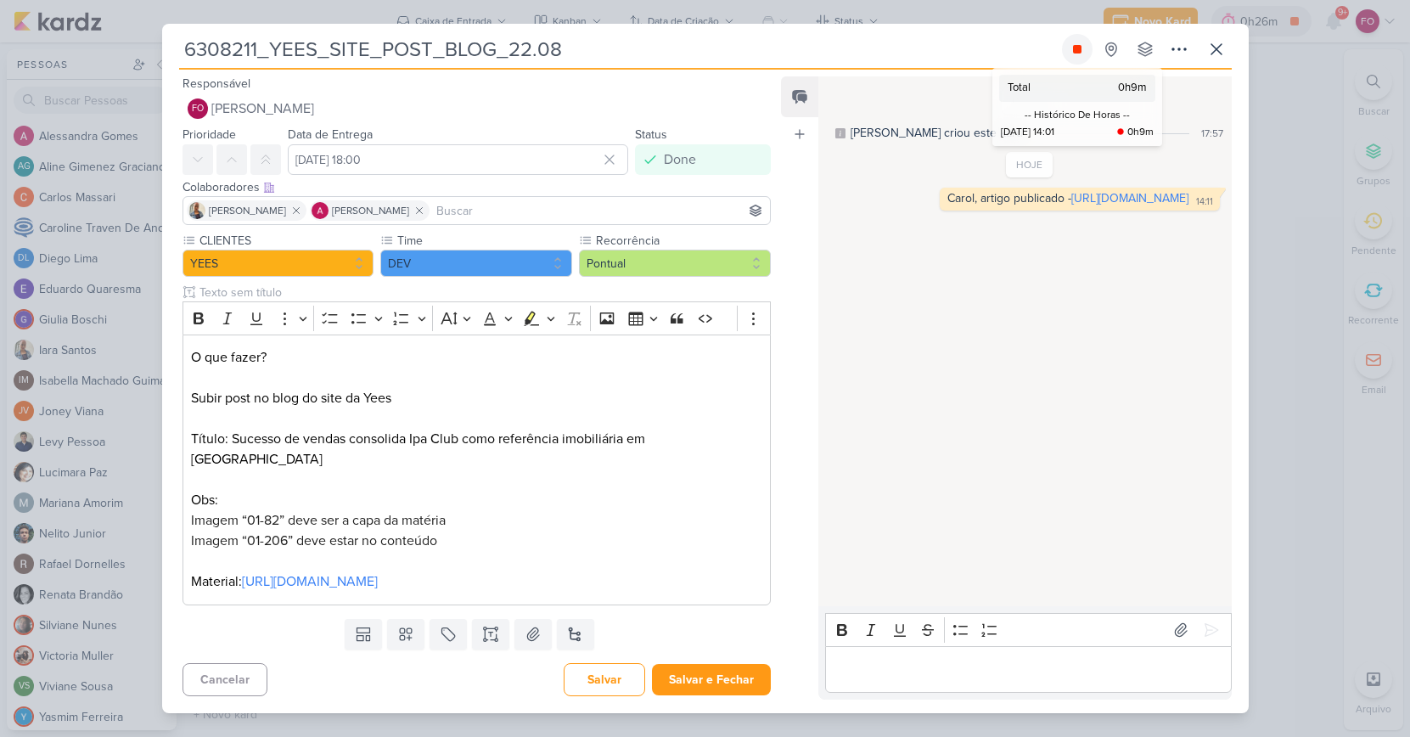
click at [1078, 54] on icon at bounding box center [1078, 49] width 14 height 14
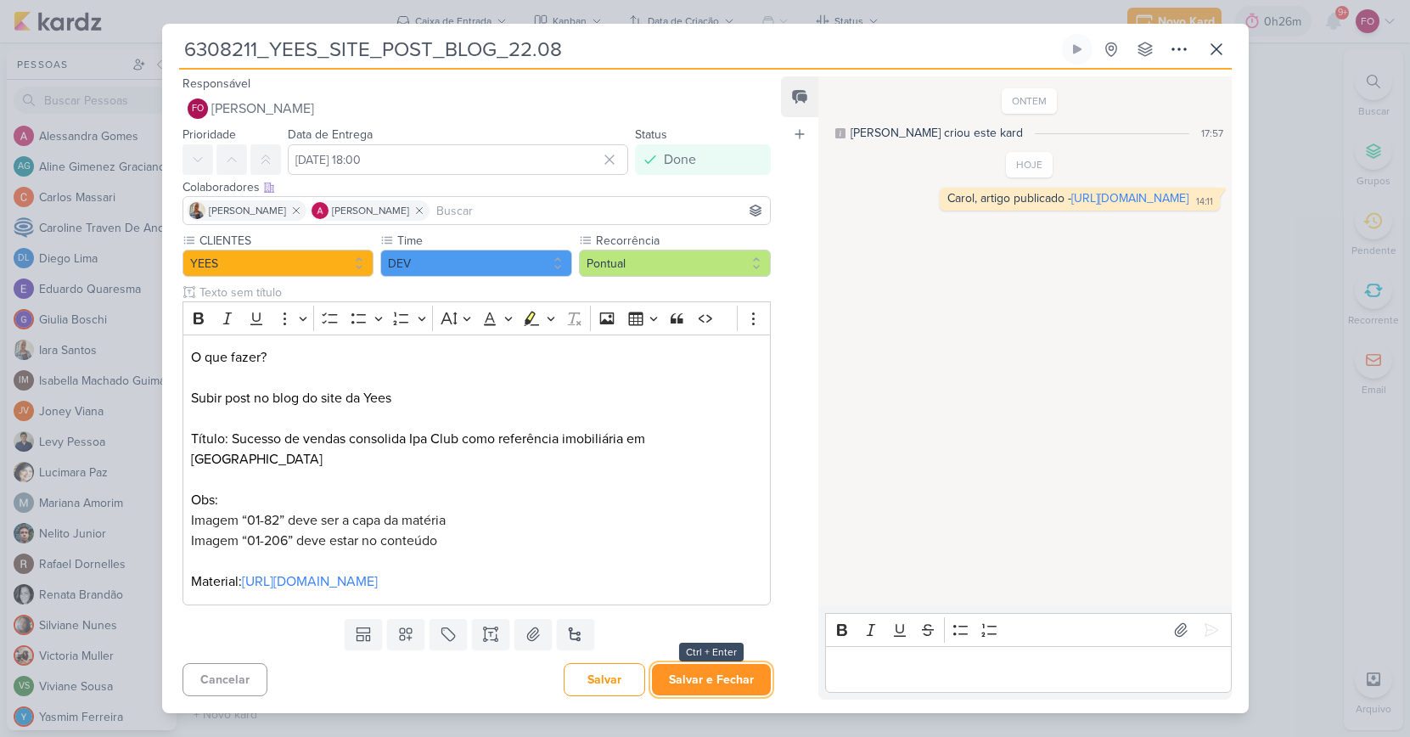
click at [712, 669] on button "Salvar e Fechar" at bounding box center [711, 679] width 119 height 31
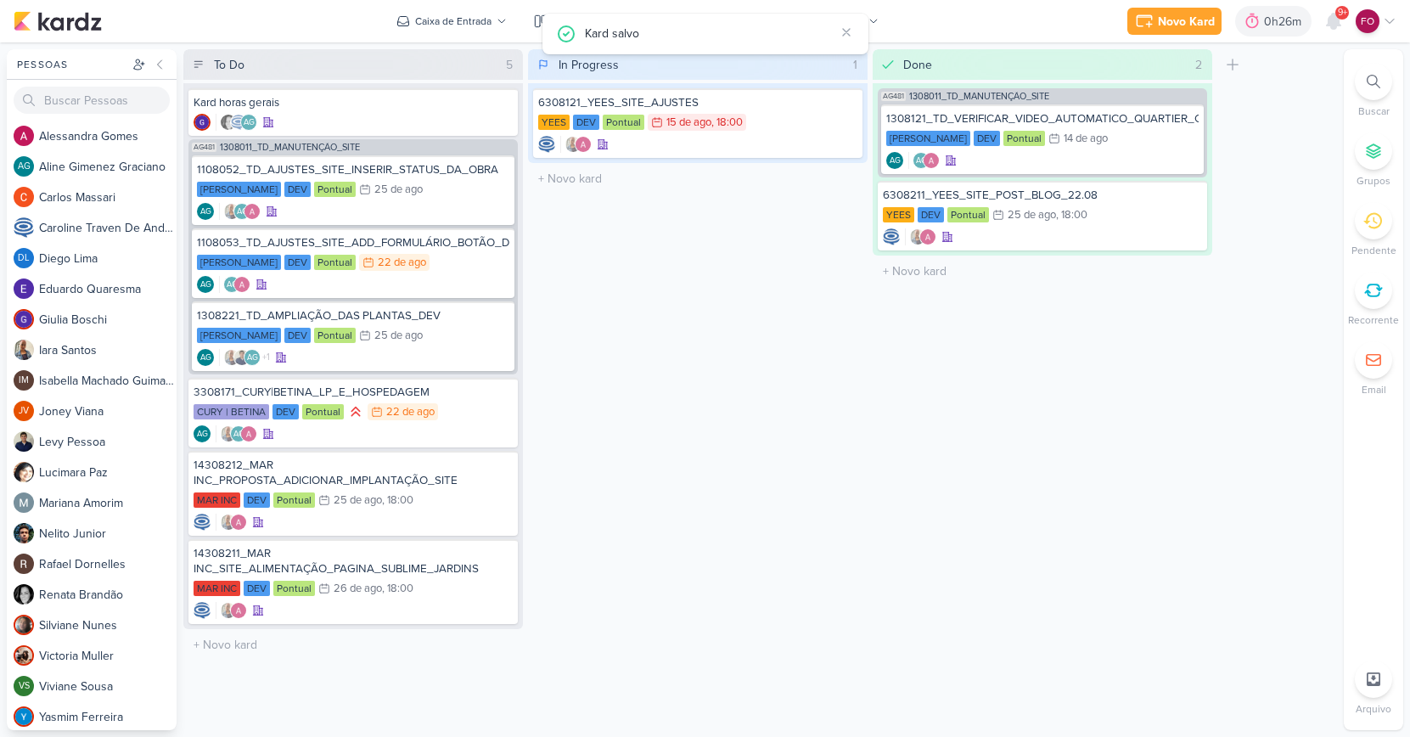
scroll to position [0, 0]
click at [452, 402] on div "3308171_CURY|BETINA_LP_E_HOSPEDAGEM CURY | BETINA DEV Pontual 22/8 [DATE] AG" at bounding box center [352, 413] width 329 height 70
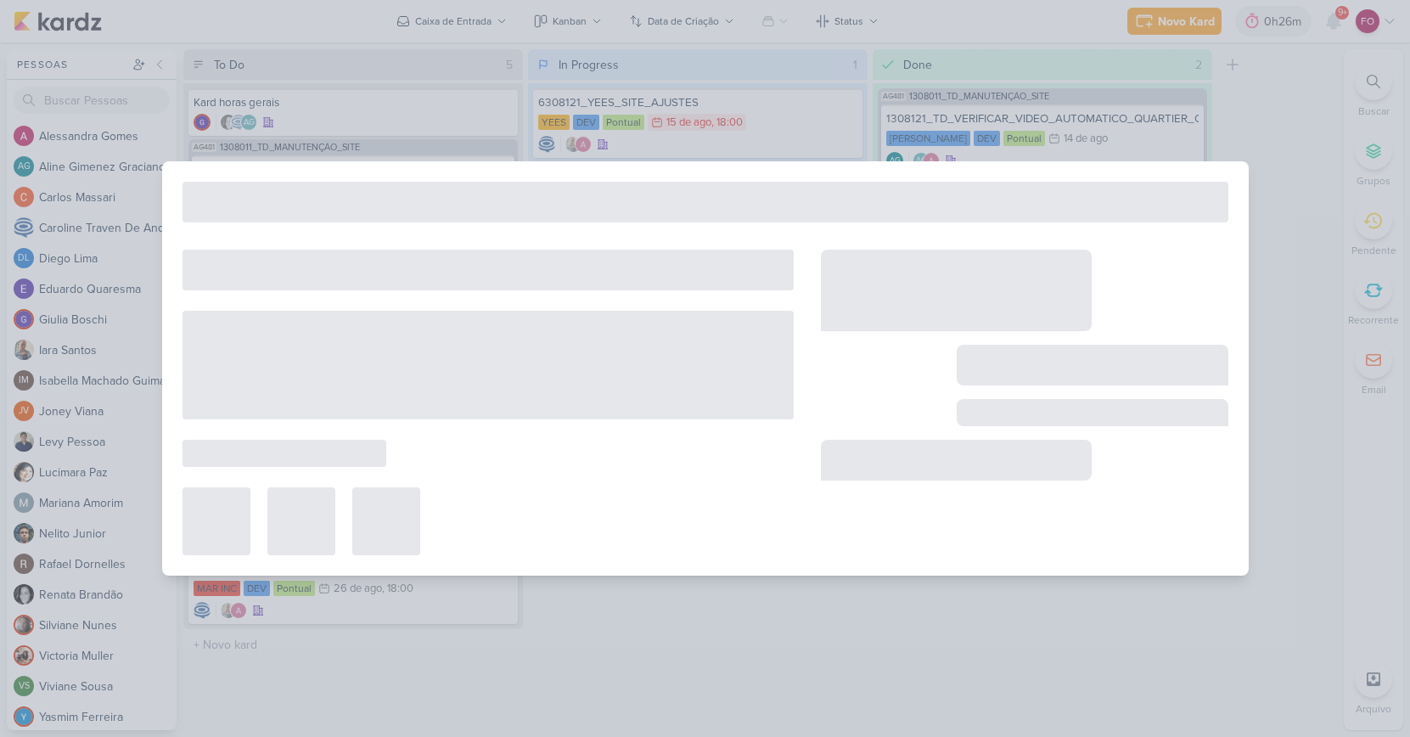
type input "3308171_CURY|BETINA_LP_E_HOSPEDAGEM"
type input "[DATE] 23:59"
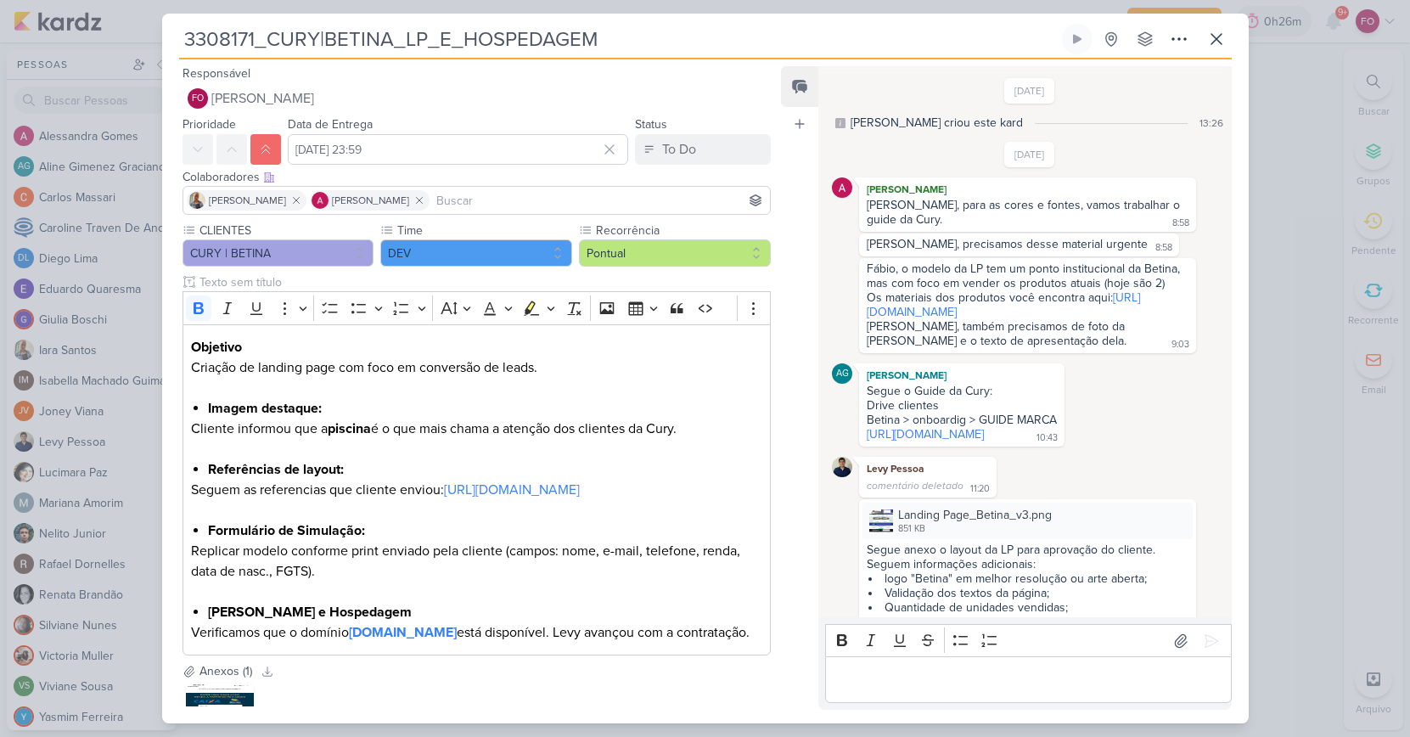
scroll to position [1105, 0]
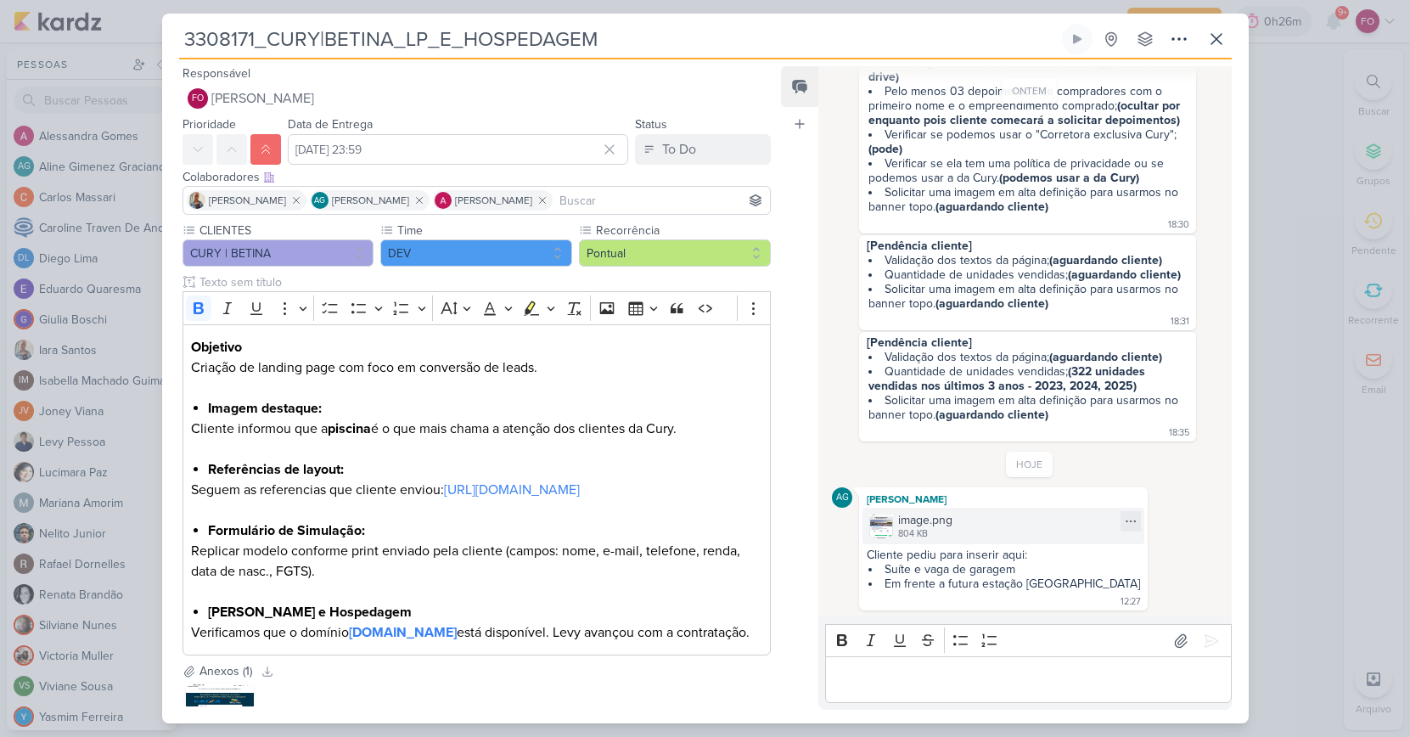
click at [934, 520] on div "image.png" at bounding box center [925, 520] width 54 height 18
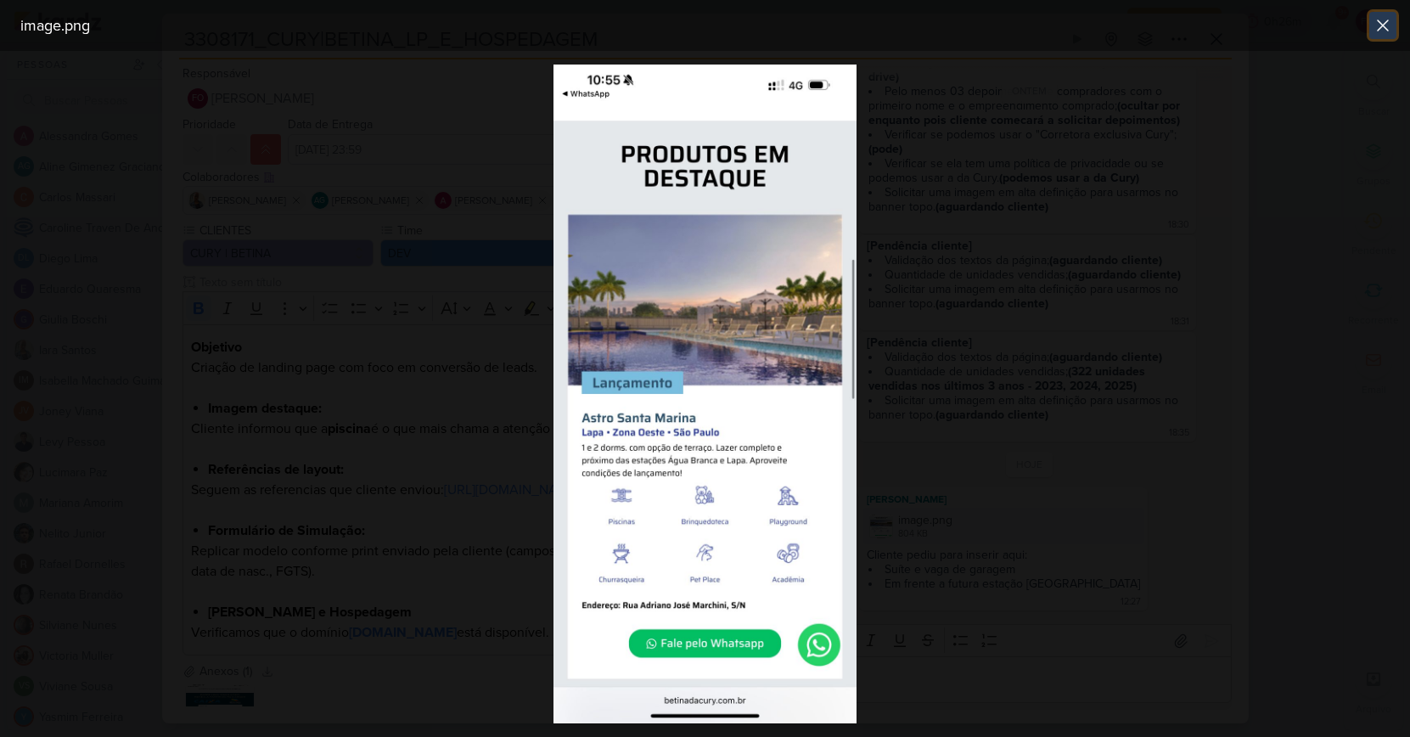
click at [1381, 23] on icon at bounding box center [1383, 25] width 10 height 10
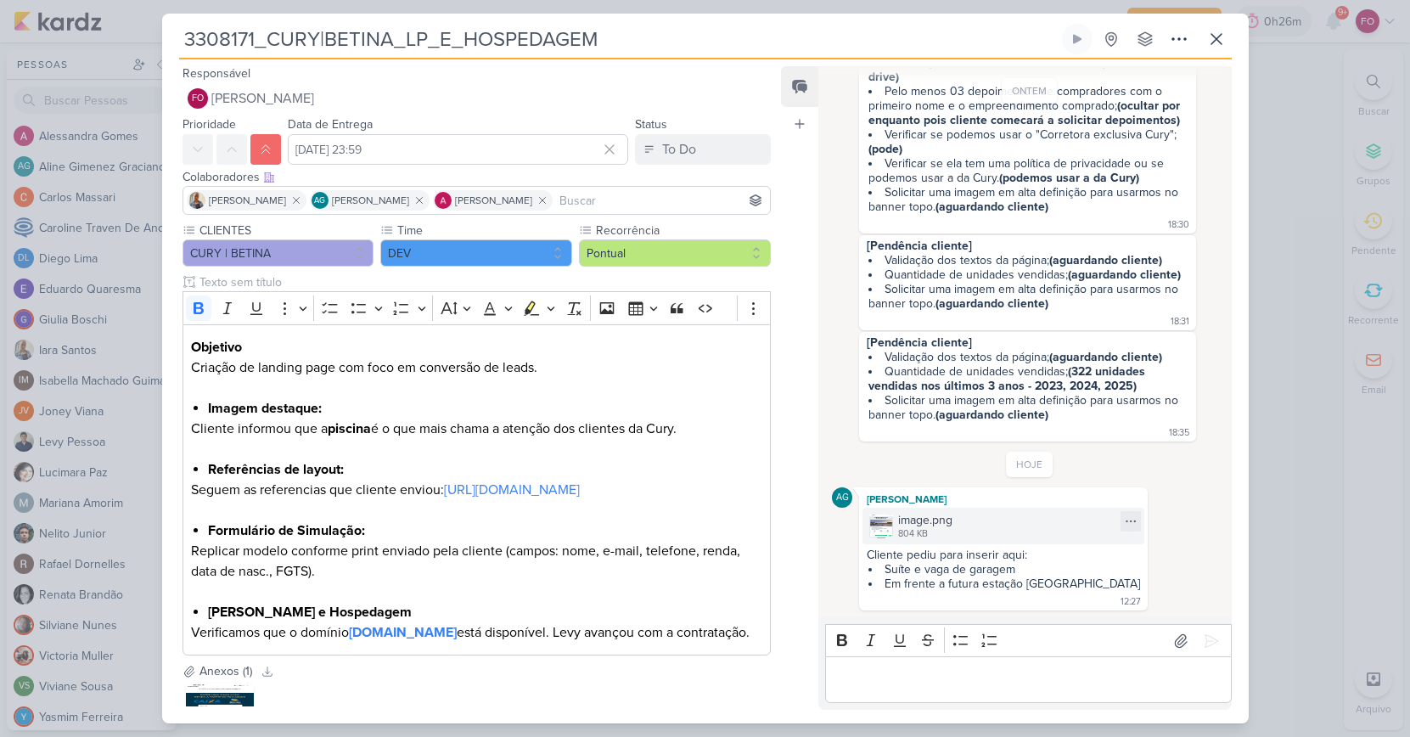
click at [895, 526] on div "image.png 804 KB" at bounding box center [1004, 526] width 282 height 37
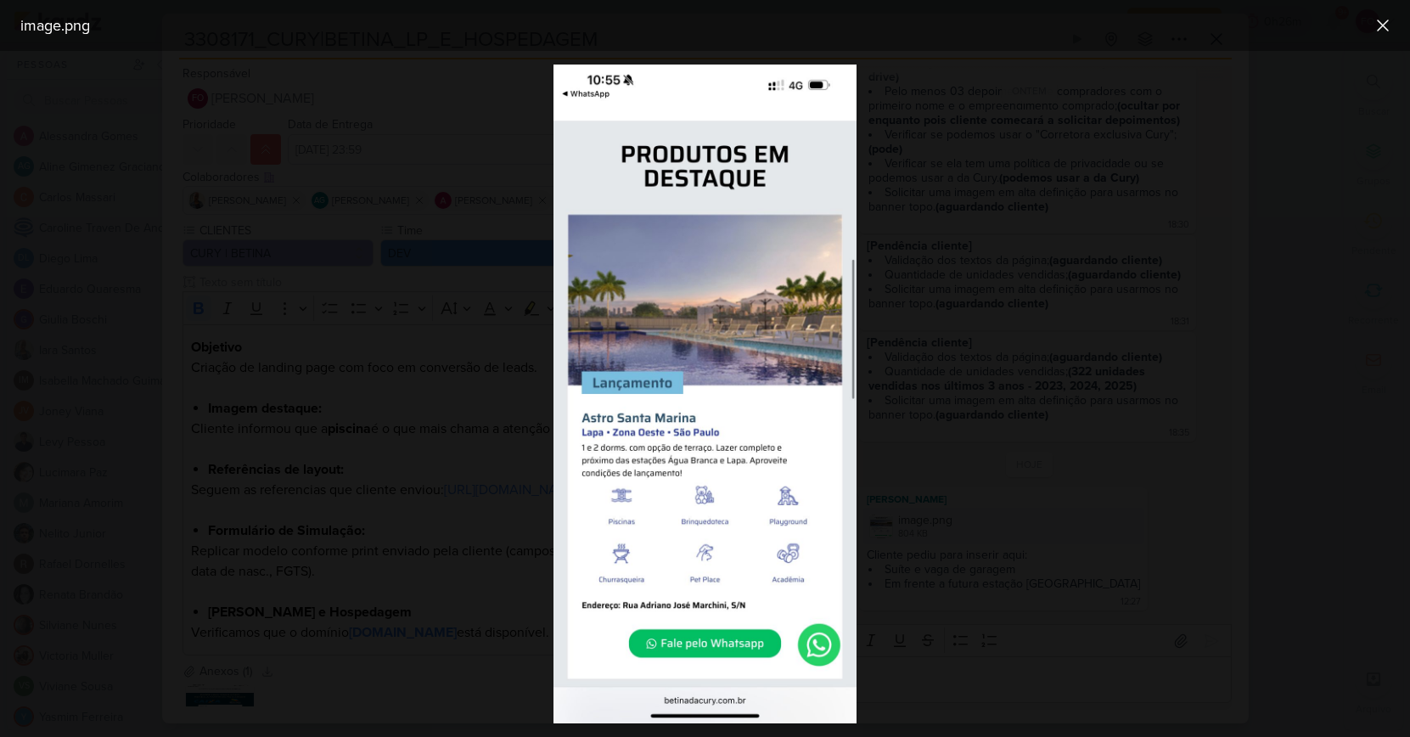
click at [942, 279] on div at bounding box center [705, 394] width 1410 height 686
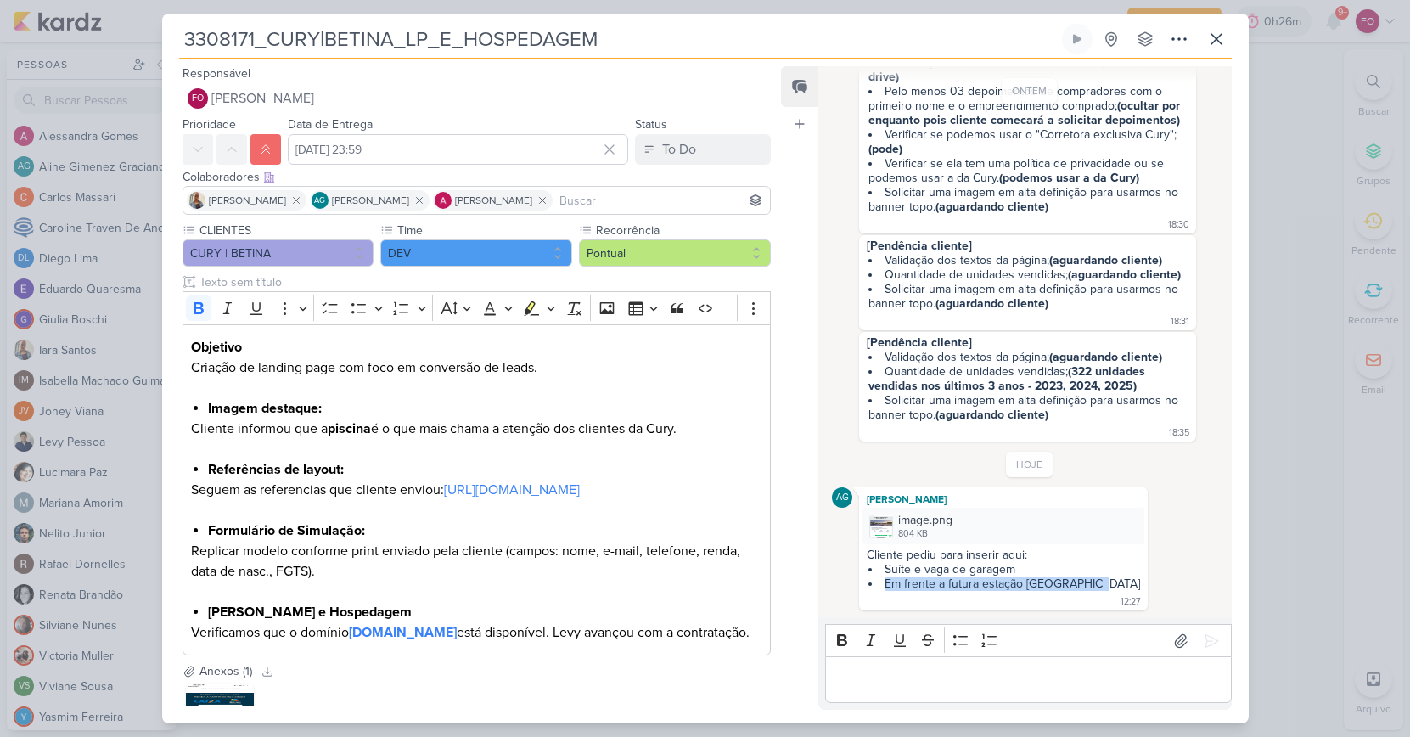
drag, startPoint x: 886, startPoint y: 582, endPoint x: 1091, endPoint y: 581, distance: 204.6
click at [1091, 581] on li "Em frente a futura estação [GEOGRAPHIC_DATA]" at bounding box center [1005, 584] width 272 height 14
copy li "Em frente a futura estação [GEOGRAPHIC_DATA]"
click at [867, 676] on p "Editor editing area: main" at bounding box center [1029, 680] width 388 height 20
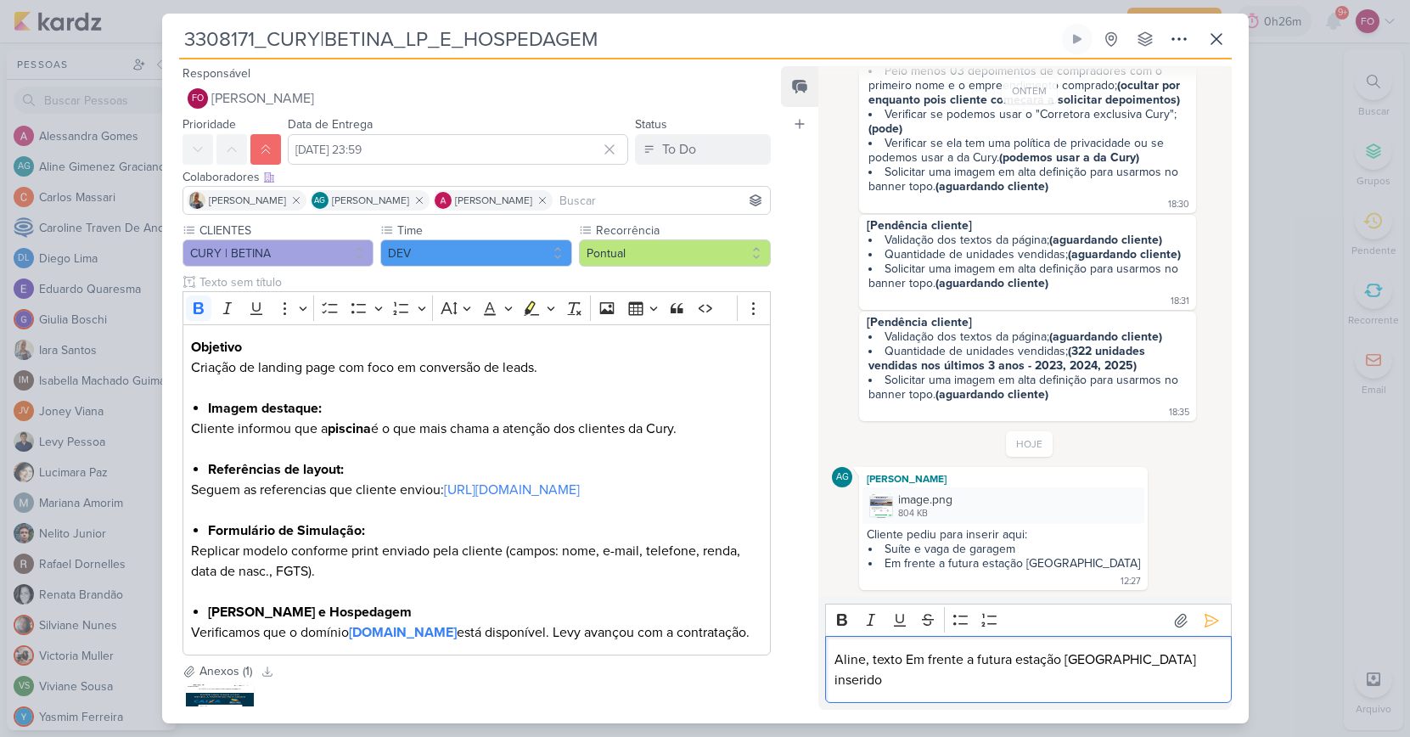
click at [1194, 680] on p "Aline, texto Em frente a futura estação [GEOGRAPHIC_DATA] inserido" at bounding box center [1029, 670] width 388 height 41
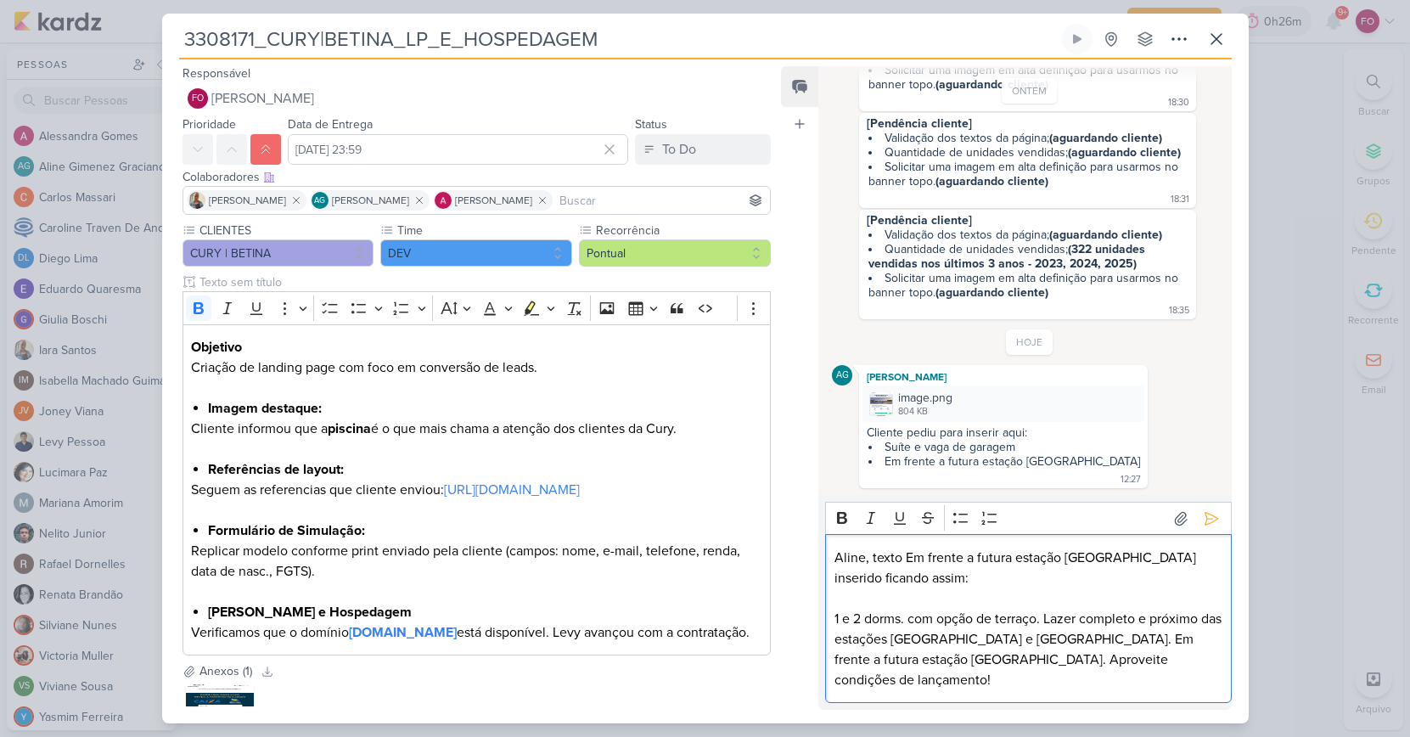
scroll to position [1228, 0]
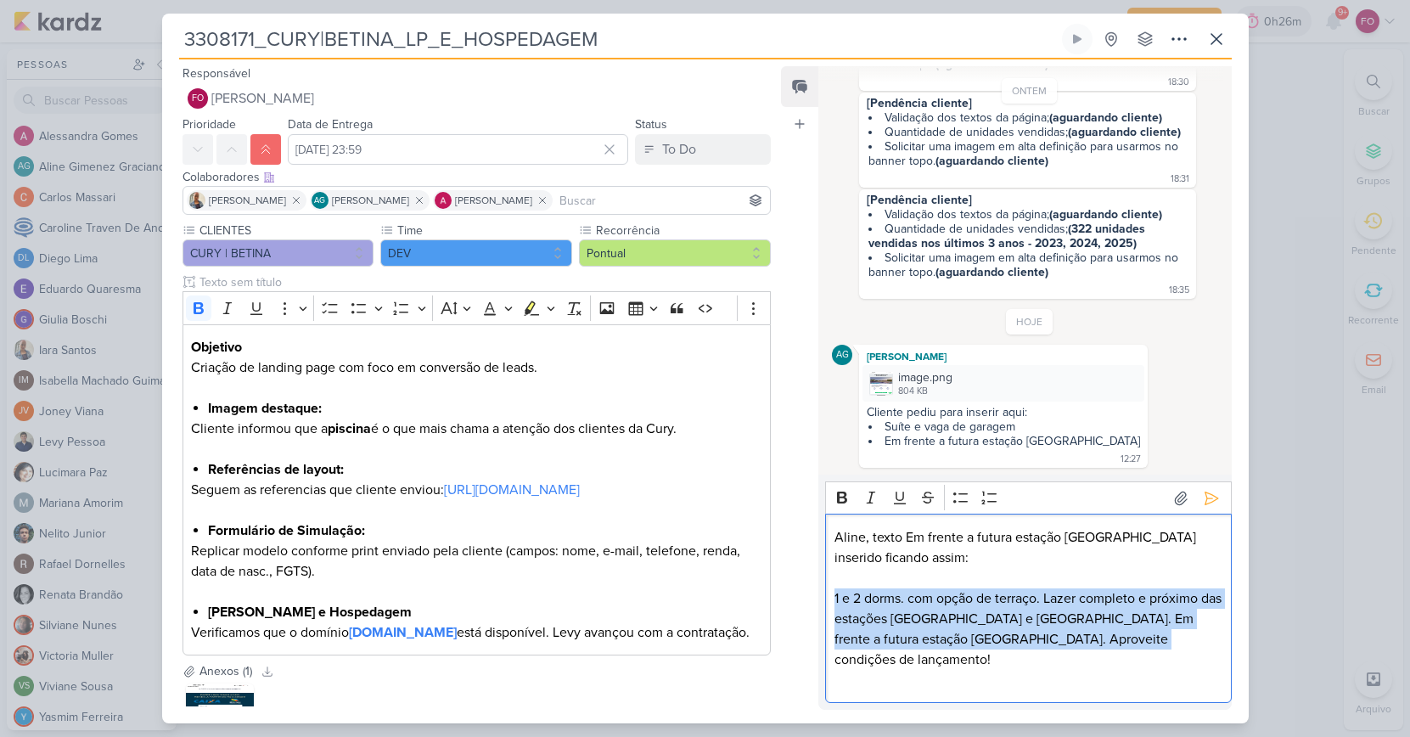
drag, startPoint x: 1148, startPoint y: 659, endPoint x: 826, endPoint y: 617, distance: 324.5
click at [826, 617] on div "Aline, texto Em frente a futura estação [GEOGRAPHIC_DATA] inserido ficando assi…" at bounding box center [1028, 608] width 406 height 189
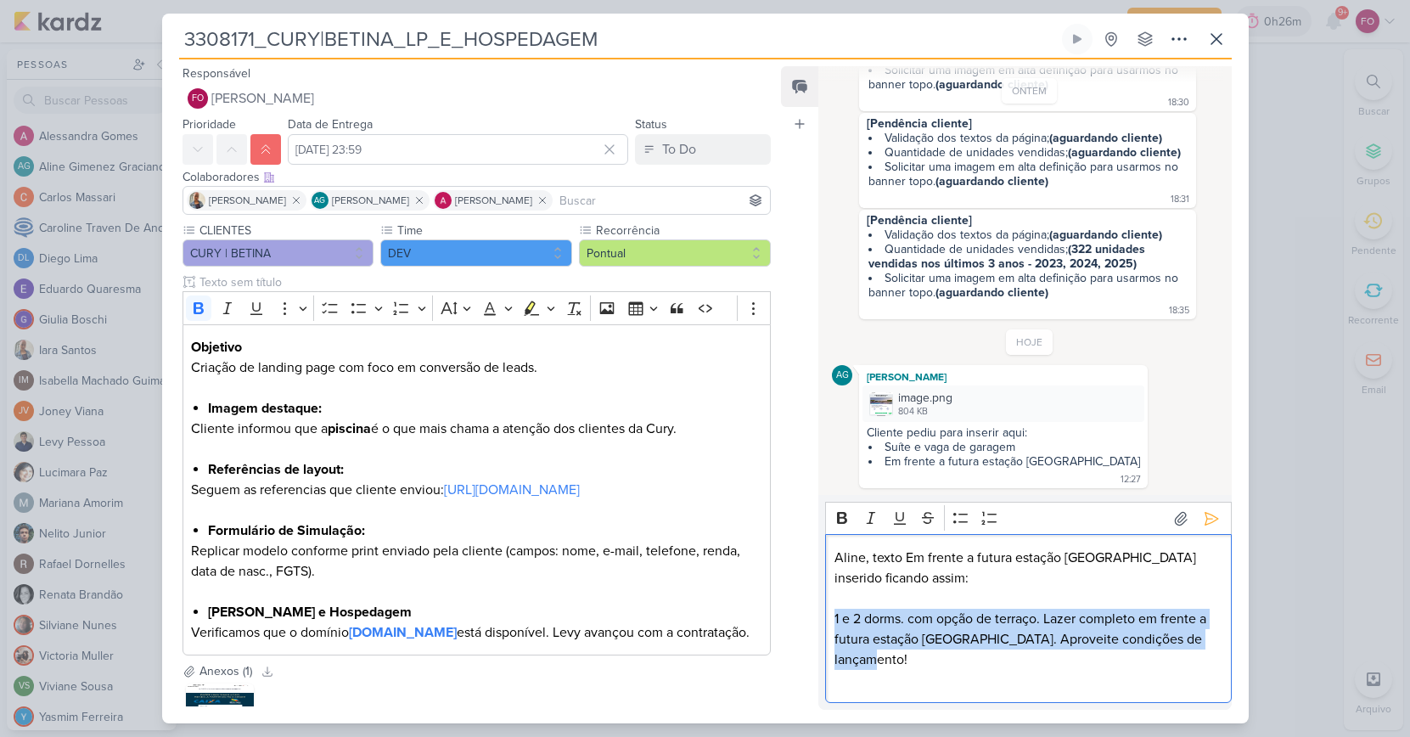
click at [835, 618] on p "1 e 2 dorms. com opção de terraço. Lazer completo em frente a futura estação [G…" at bounding box center [1029, 639] width 388 height 61
click at [839, 515] on icon "Editor toolbar" at bounding box center [842, 518] width 10 height 12
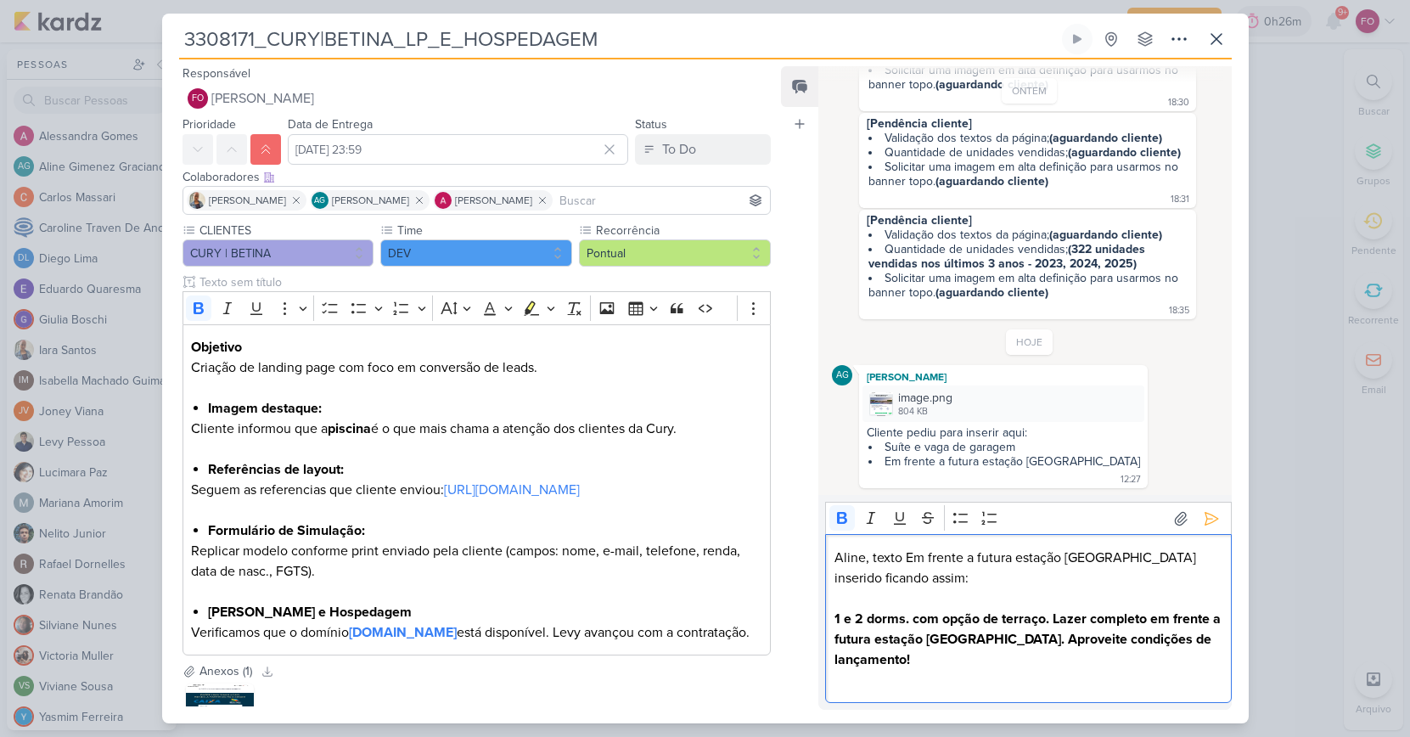
click at [930, 674] on p "Editor editing area: main" at bounding box center [1029, 680] width 388 height 20
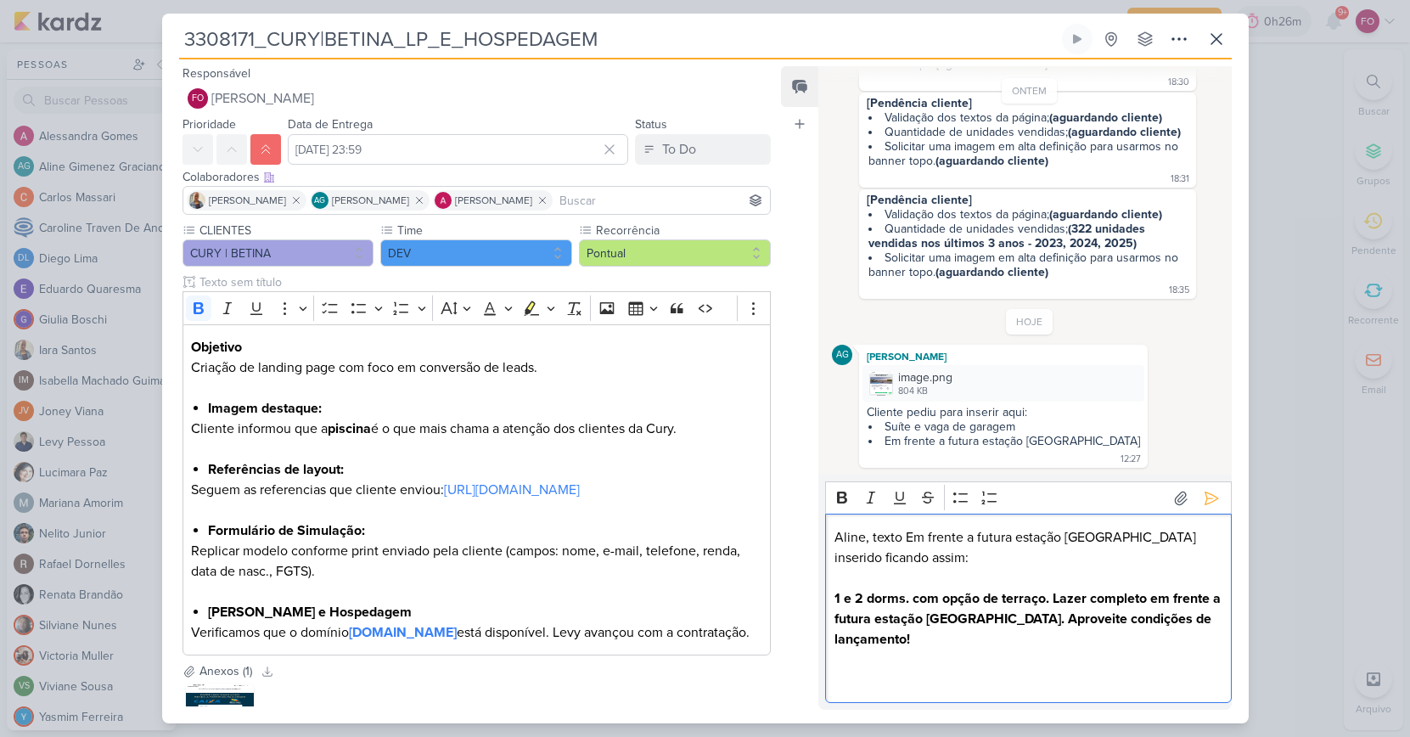
scroll to position [1248, 0]
click at [932, 644] on p "1 e 2 dorms. com opção de terraço. Lazer completo em frente a futura estação [G…" at bounding box center [1029, 618] width 388 height 61
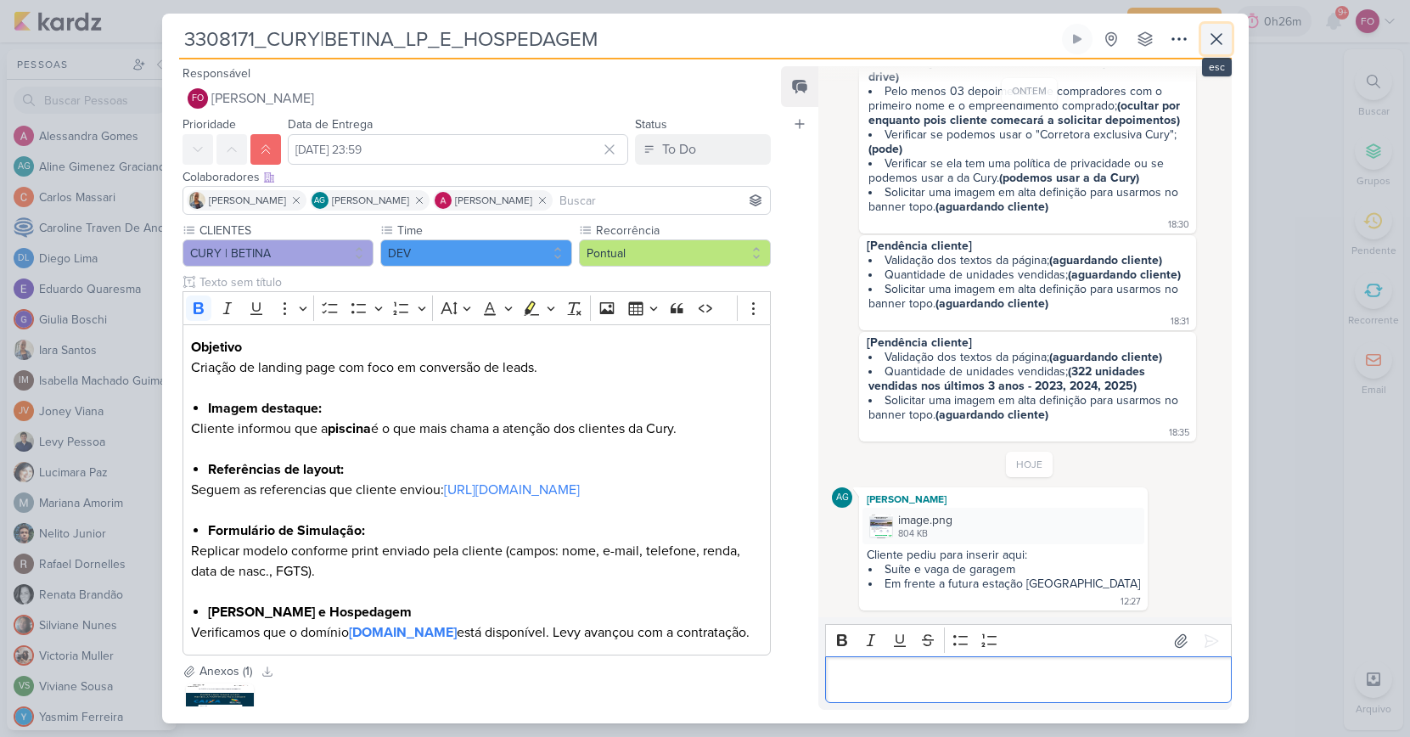
click at [1223, 39] on icon at bounding box center [1217, 39] width 20 height 20
